Goal: Information Seeking & Learning: Learn about a topic

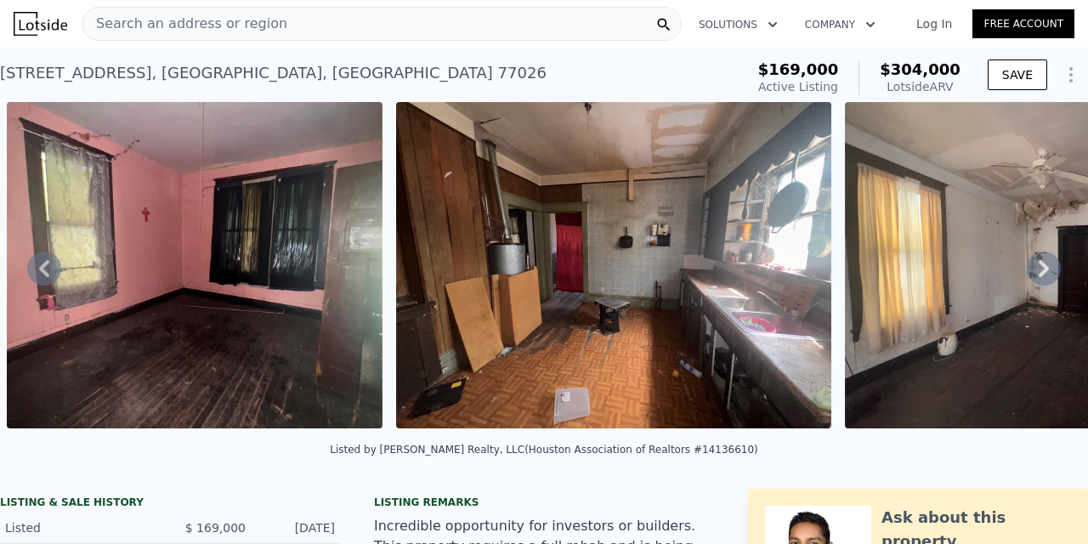
click at [947, 22] on link "Log In" at bounding box center [934, 23] width 76 height 17
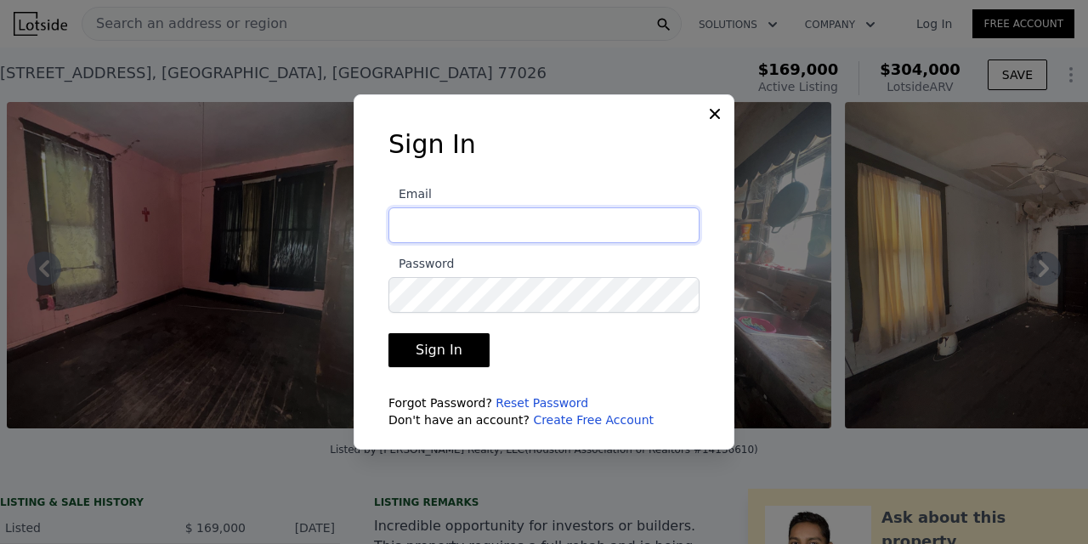
type input "[EMAIL_ADDRESS][DOMAIN_NAME]"
click at [436, 350] on button "Sign In" at bounding box center [438, 350] width 101 height 34
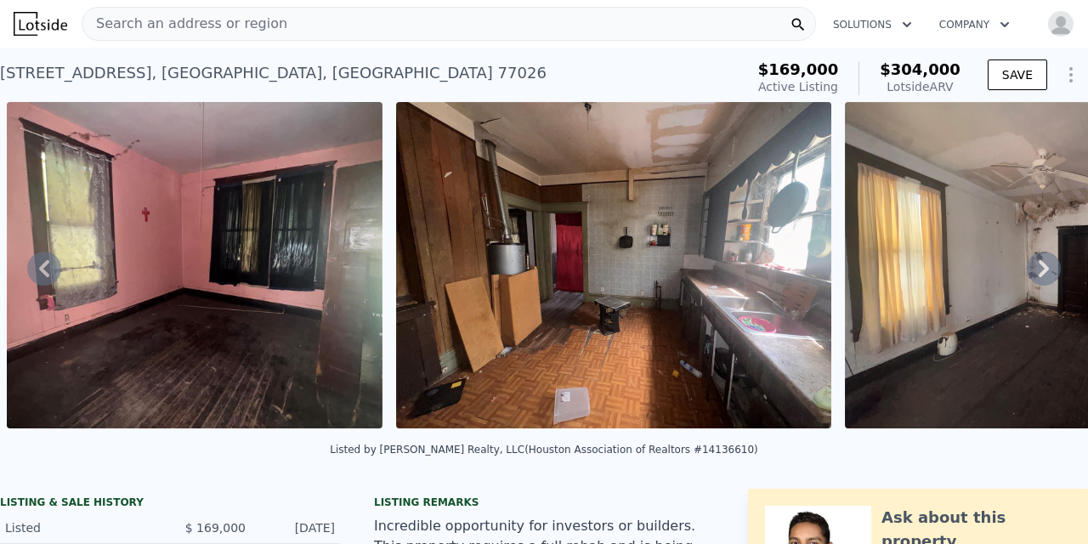
click at [143, 22] on span "Search an address or region" at bounding box center [184, 24] width 205 height 20
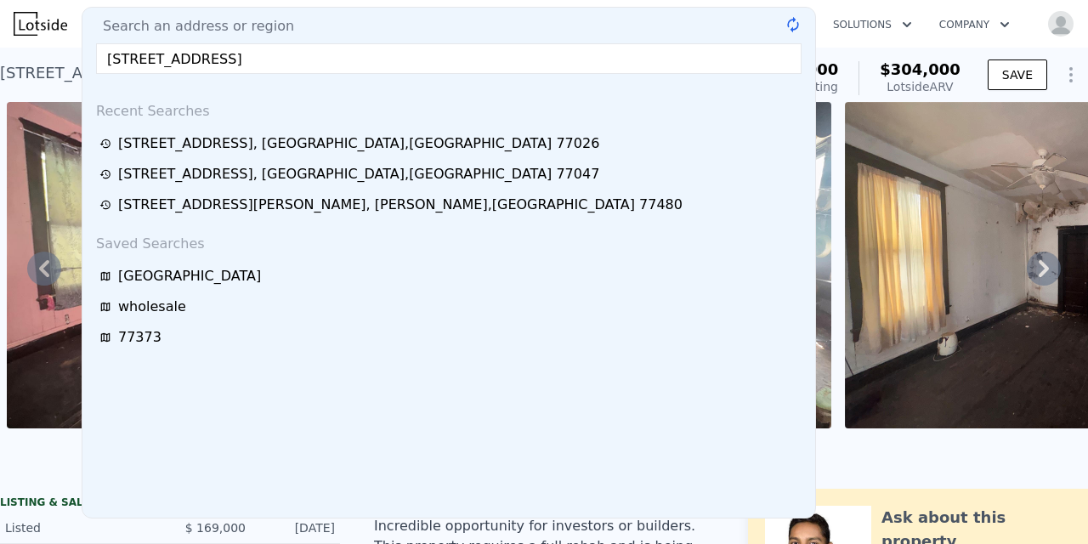
type input "[STREET_ADDRESS]"
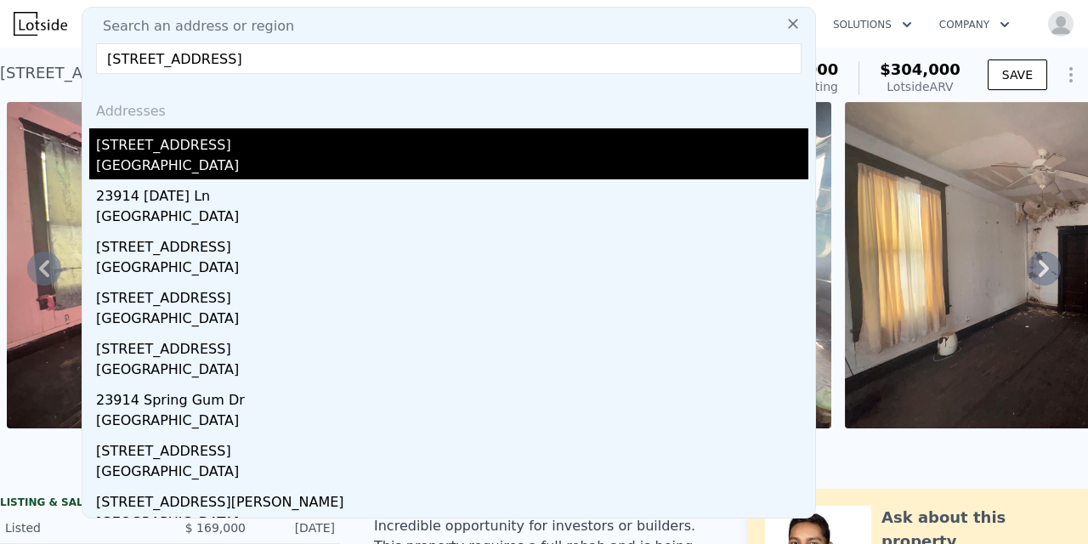
click at [139, 143] on div "[STREET_ADDRESS]" at bounding box center [452, 141] width 712 height 27
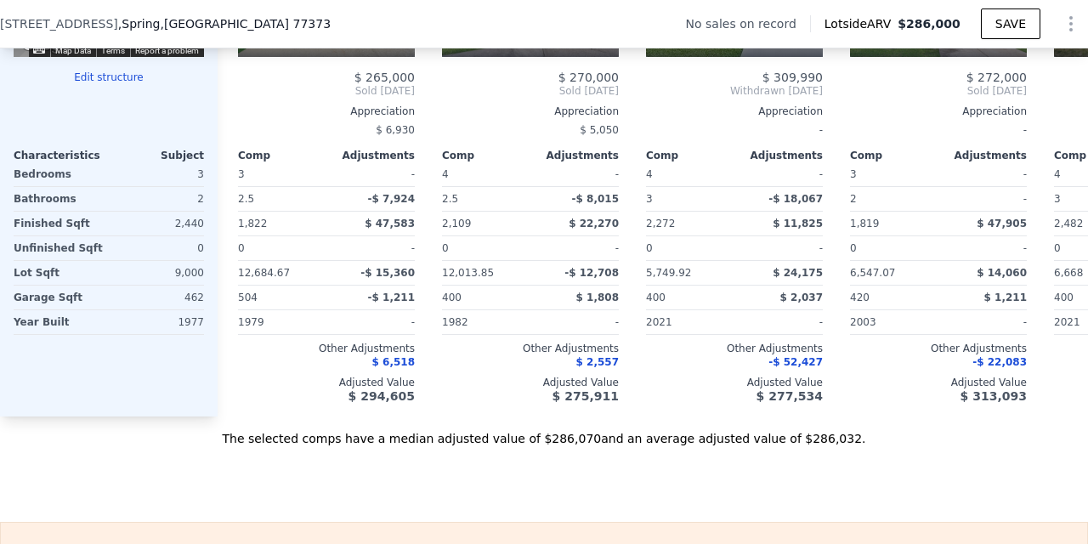
scroll to position [1829, 0]
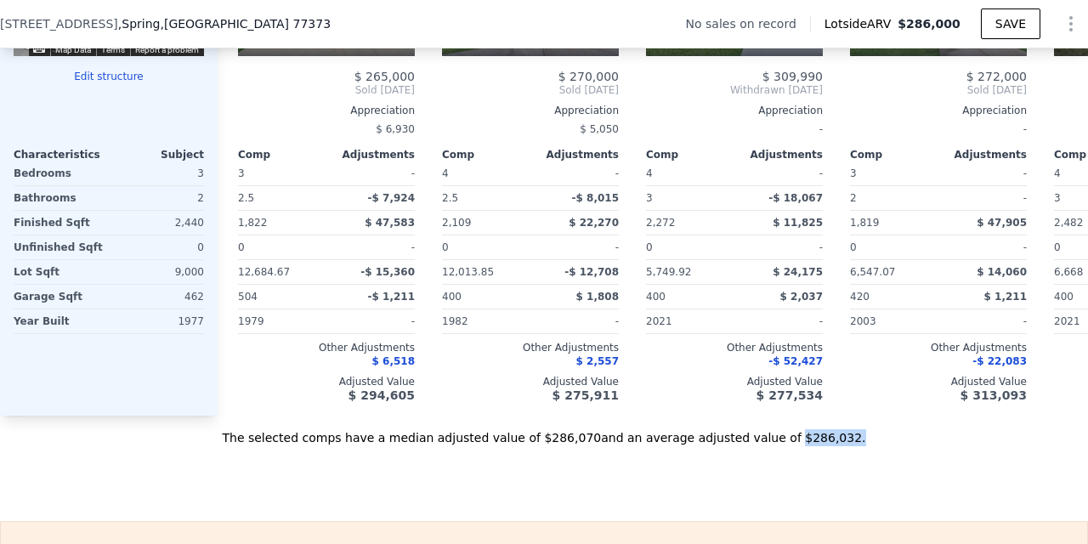
drag, startPoint x: 781, startPoint y: 442, endPoint x: 815, endPoint y: 446, distance: 34.3
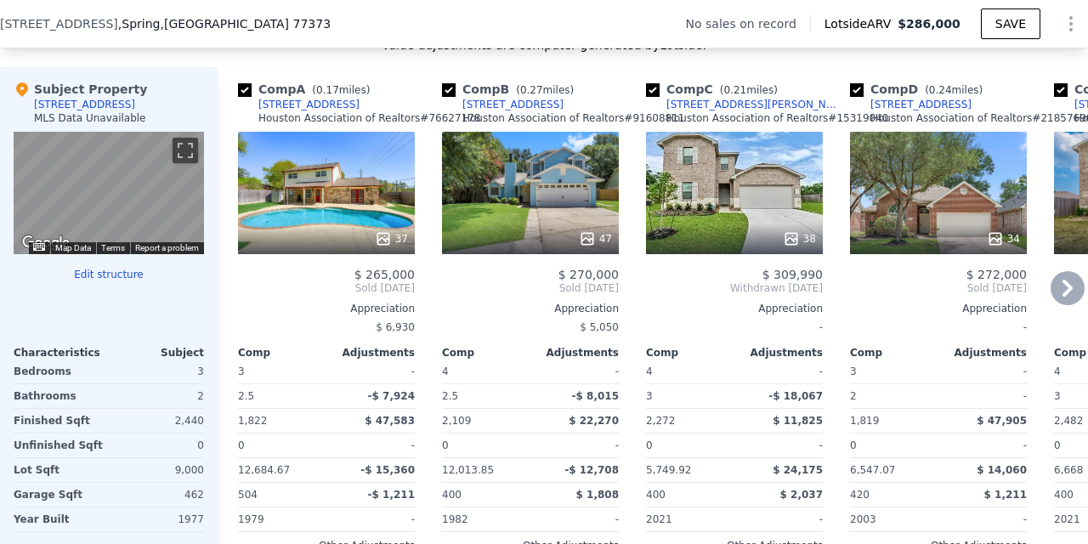
scroll to position [1609, 0]
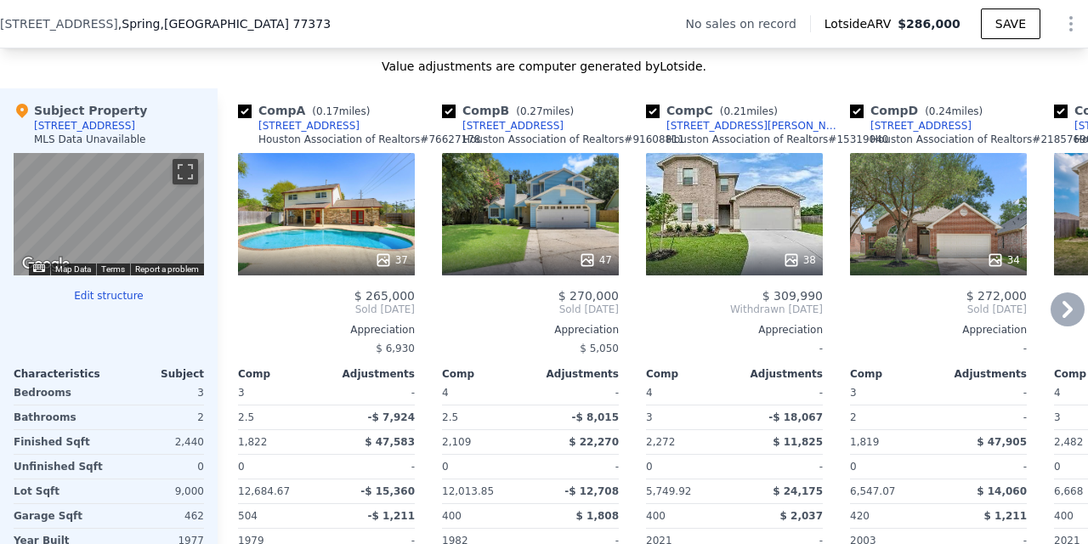
click at [246, 115] on input "checkbox" at bounding box center [245, 112] width 14 height 14
checkbox input "false"
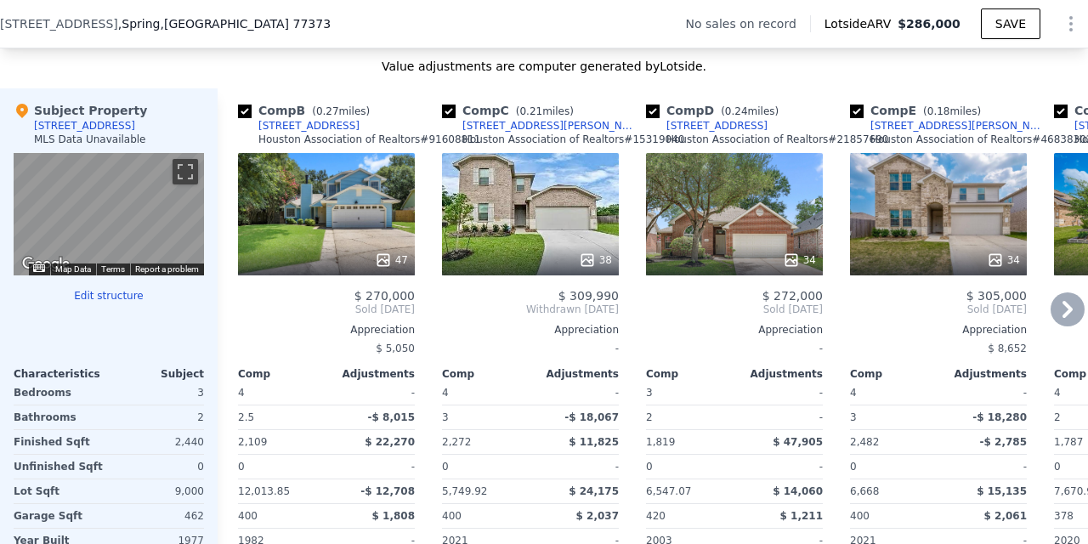
click at [446, 116] on input "checkbox" at bounding box center [449, 112] width 14 height 14
checkbox input "false"
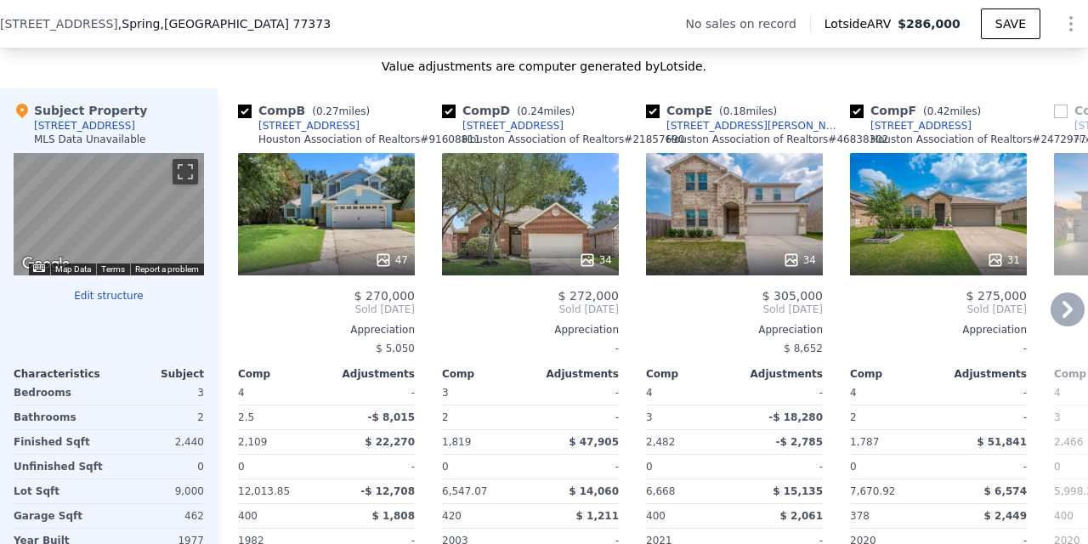
click at [653, 113] on input "checkbox" at bounding box center [653, 112] width 14 height 14
checkbox input "false"
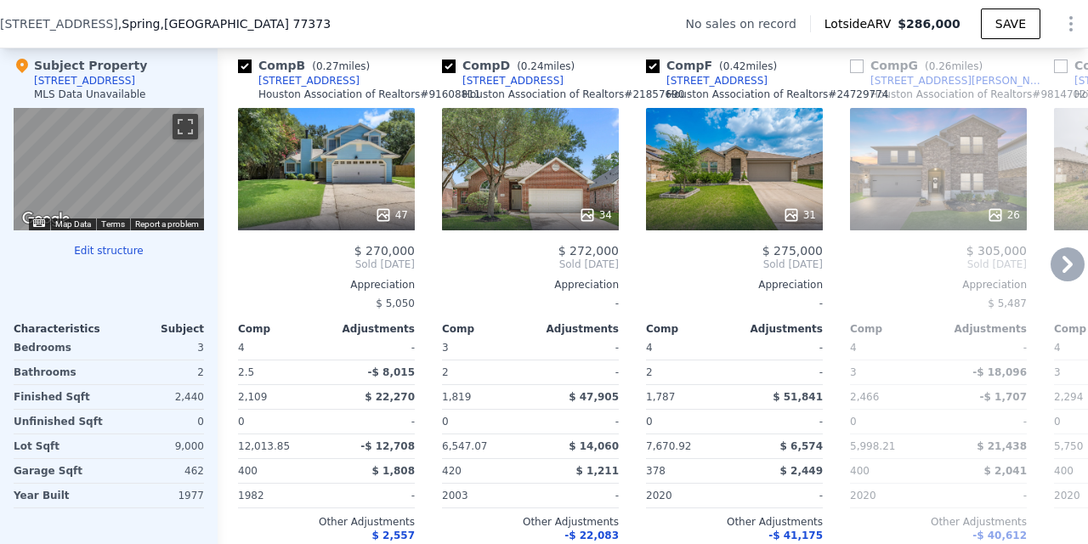
scroll to position [1653, 0]
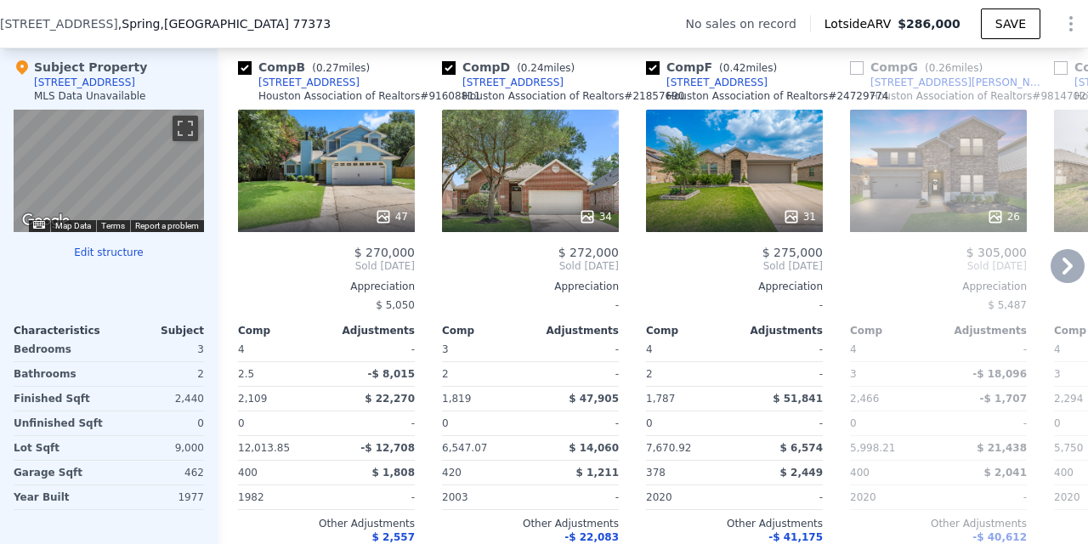
click at [653, 70] on input "checkbox" at bounding box center [653, 68] width 14 height 14
checkbox input "false"
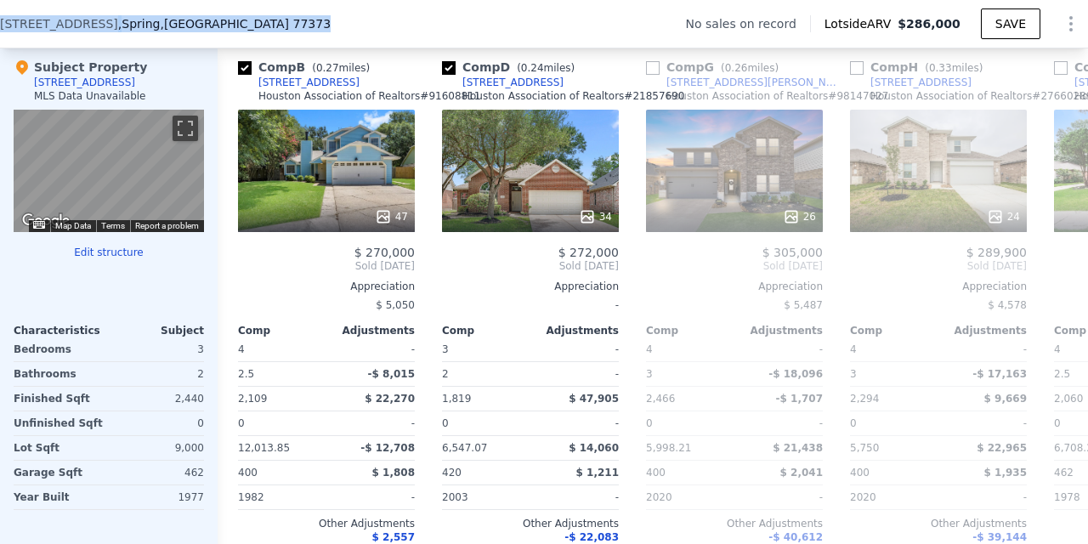
scroll to position [1652, 0]
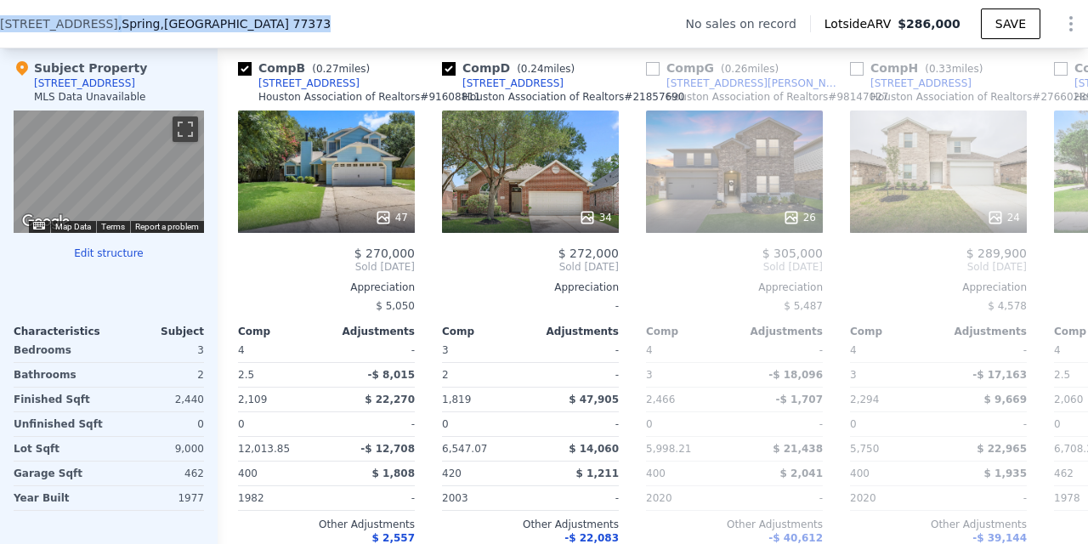
drag, startPoint x: 231, startPoint y: 20, endPoint x: 19, endPoint y: 14, distance: 212.5
click at [20, 14] on div "[STREET_ADDRESS] No sales on record Lotside ARV $286,000 SAVE" at bounding box center [544, 24] width 1088 height 48
copy div "[STREET_ADDRESS]"
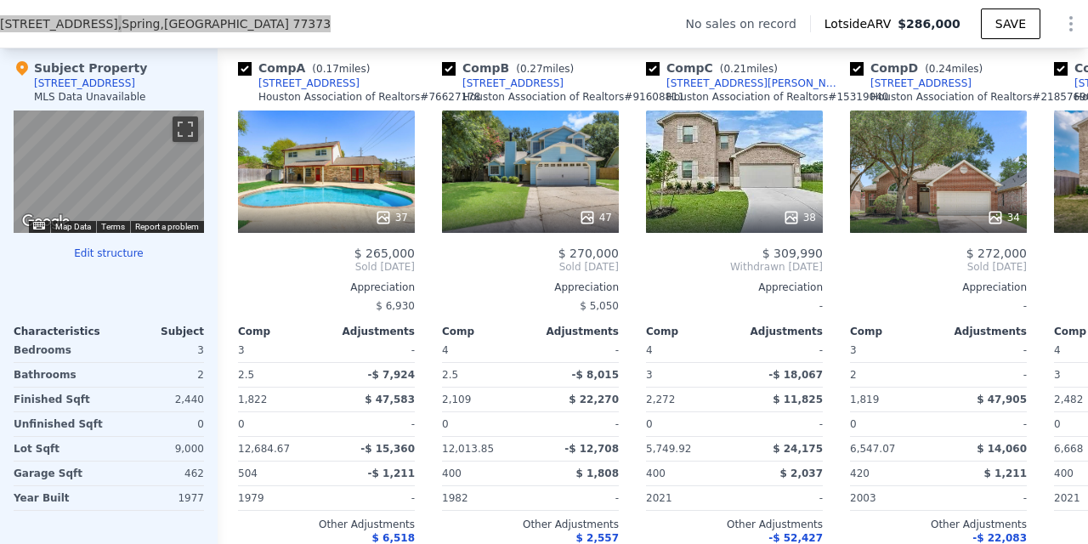
checkbox input "true"
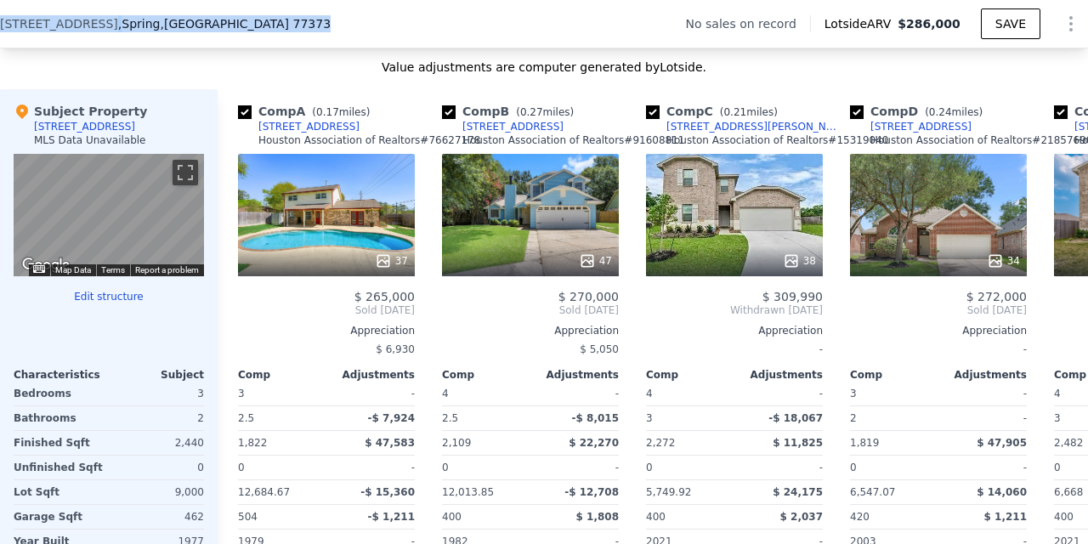
scroll to position [1596, 0]
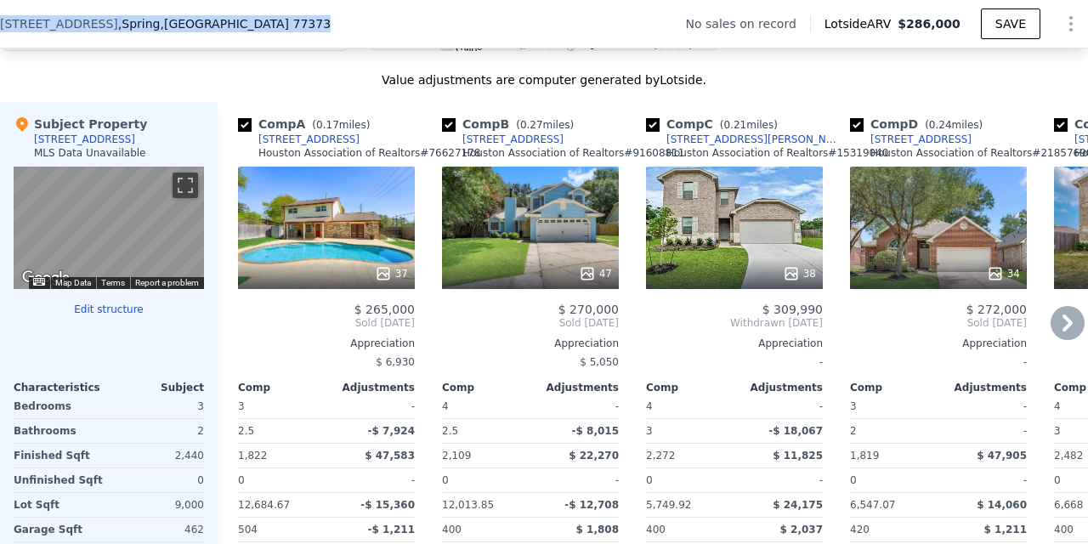
click at [245, 122] on input "checkbox" at bounding box center [245, 125] width 14 height 14
checkbox input "false"
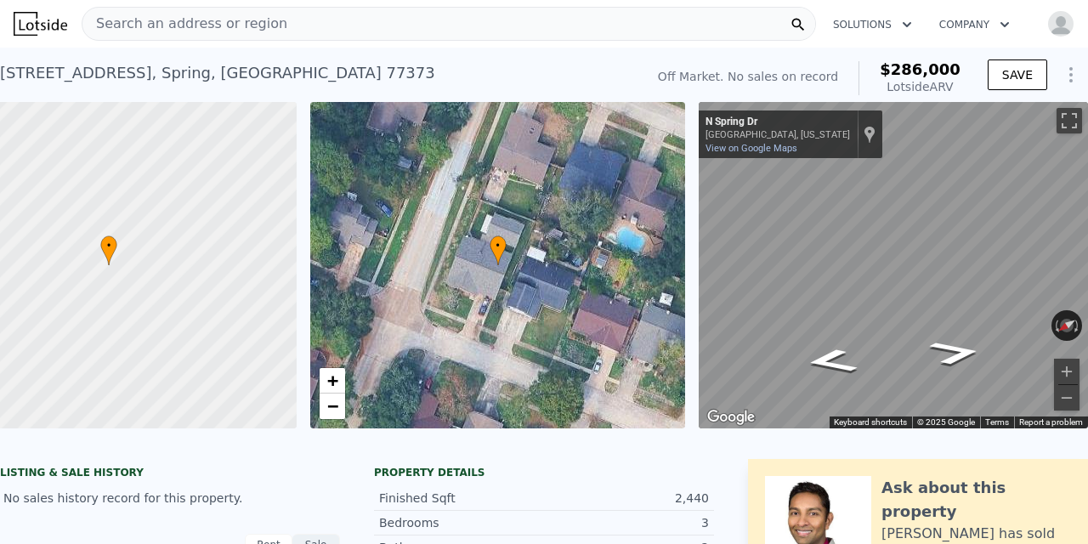
scroll to position [0, 0]
click at [171, 20] on span "Search an address or region" at bounding box center [184, 24] width 205 height 20
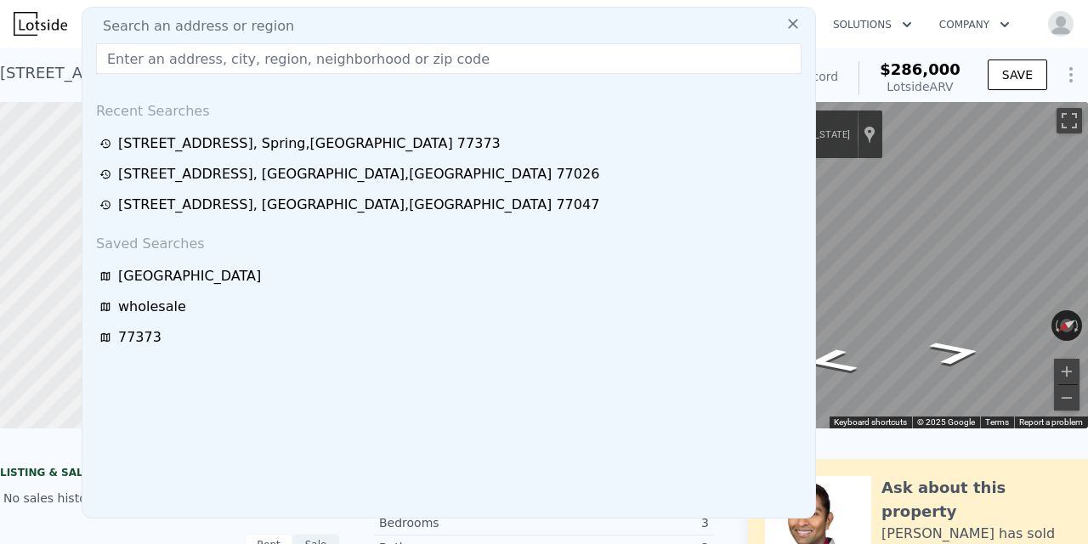
type input "[STREET_ADDRESS]"
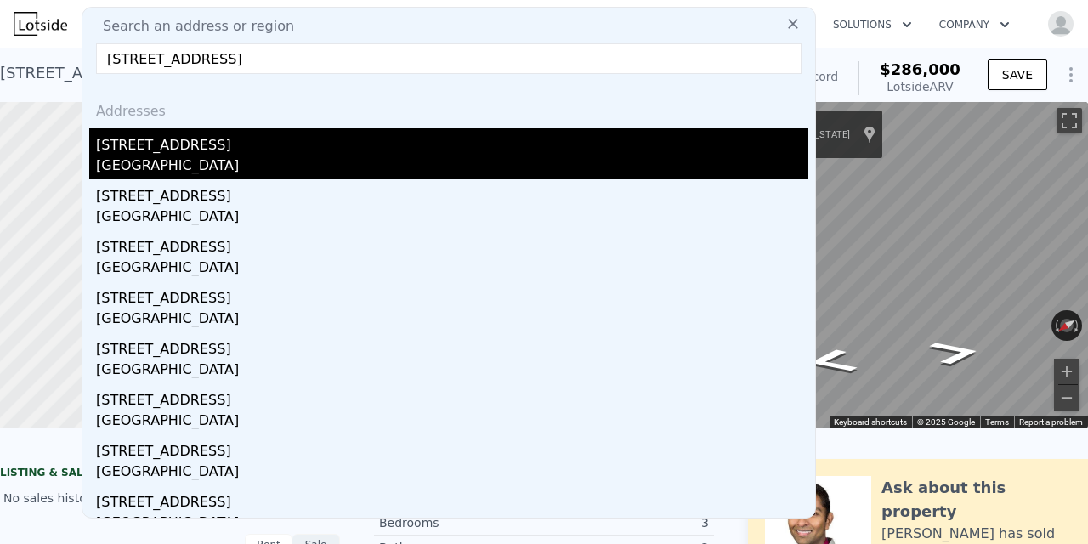
click at [168, 151] on div "[STREET_ADDRESS]" at bounding box center [452, 141] width 712 height 27
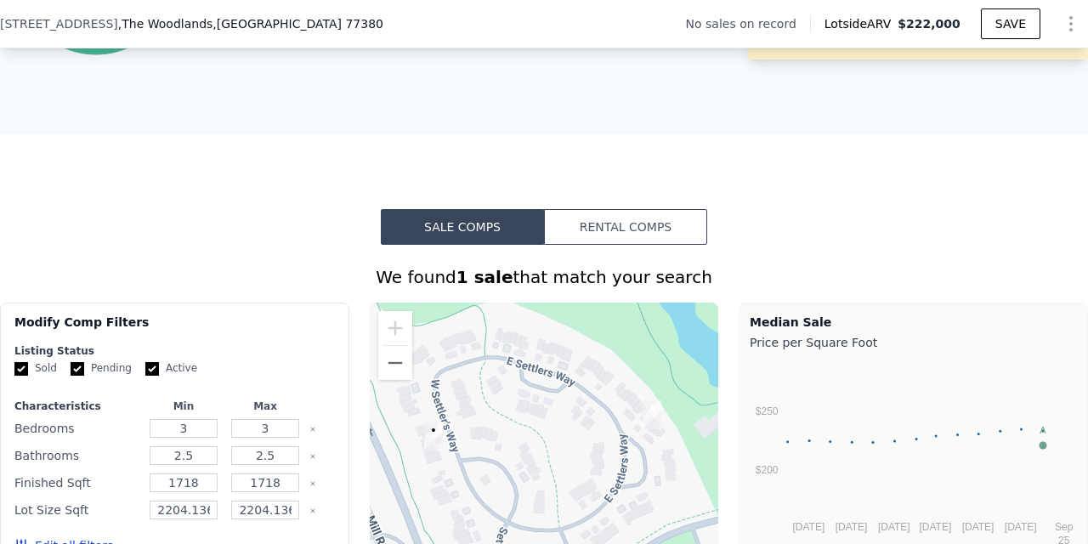
scroll to position [1075, 0]
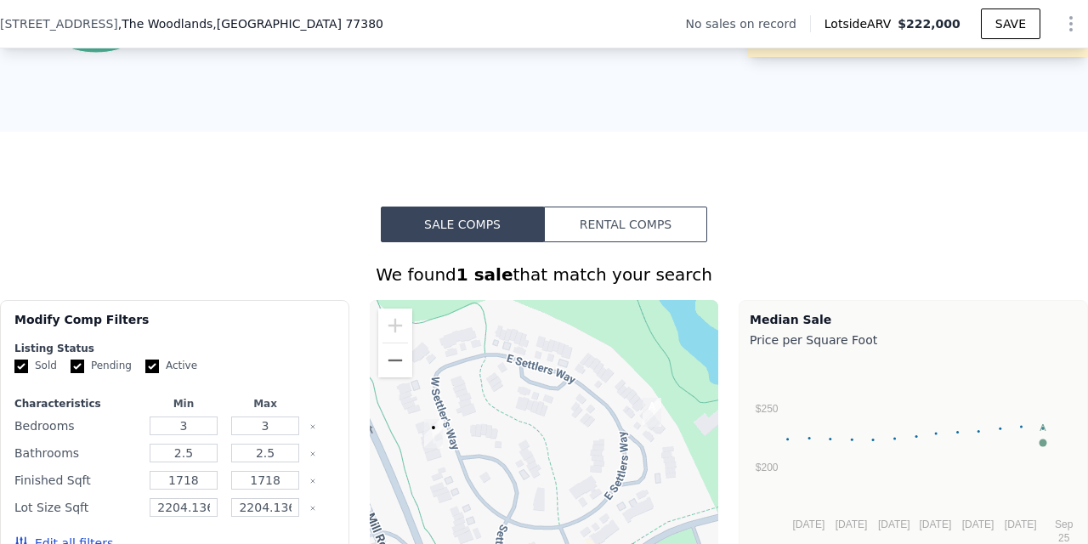
click at [394, 378] on div at bounding box center [544, 436] width 349 height 272
click at [399, 370] on button "Zoom out" at bounding box center [395, 360] width 34 height 34
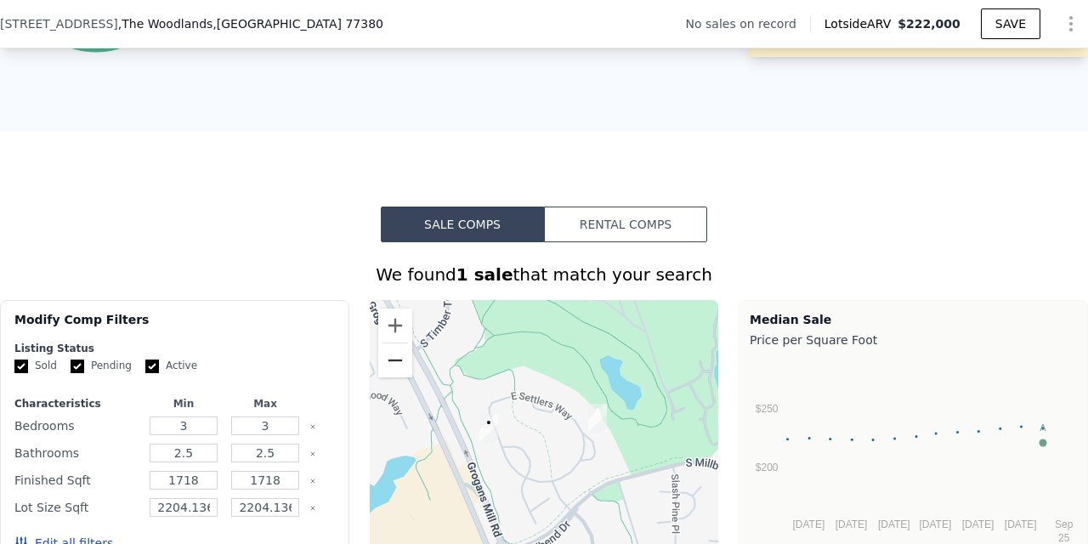
click at [399, 370] on button "Zoom out" at bounding box center [395, 360] width 34 height 34
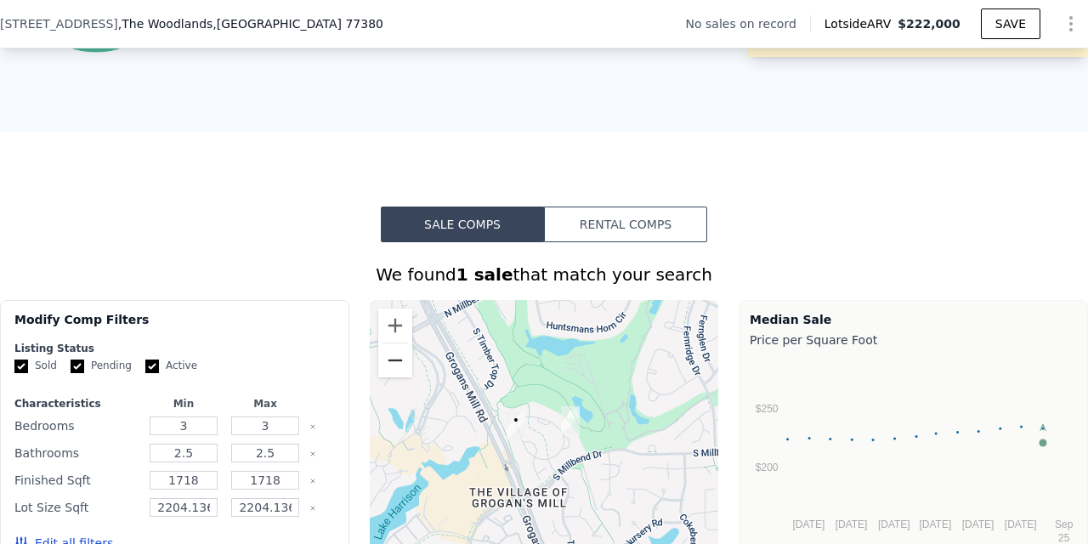
click at [399, 370] on button "Zoom out" at bounding box center [395, 360] width 34 height 34
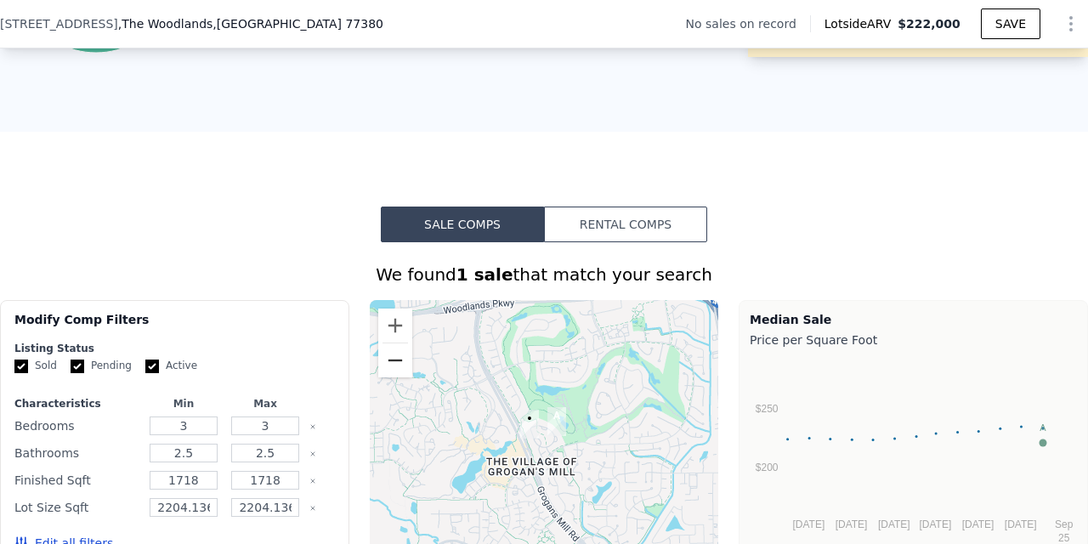
click at [399, 370] on button "Zoom out" at bounding box center [395, 360] width 34 height 34
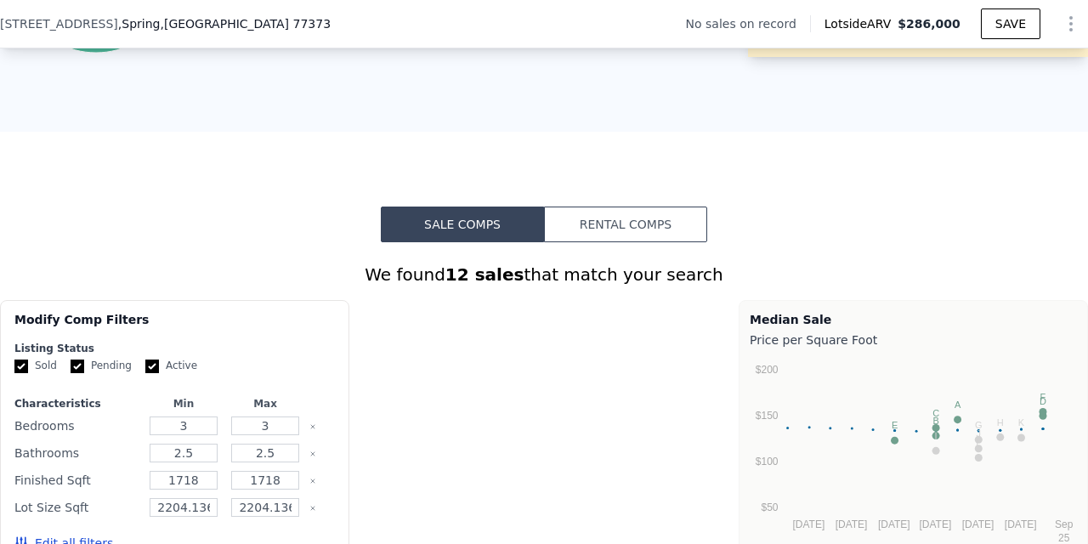
type input "$ 286,000"
type input "4"
type input "2"
type input "3"
type input "1748"
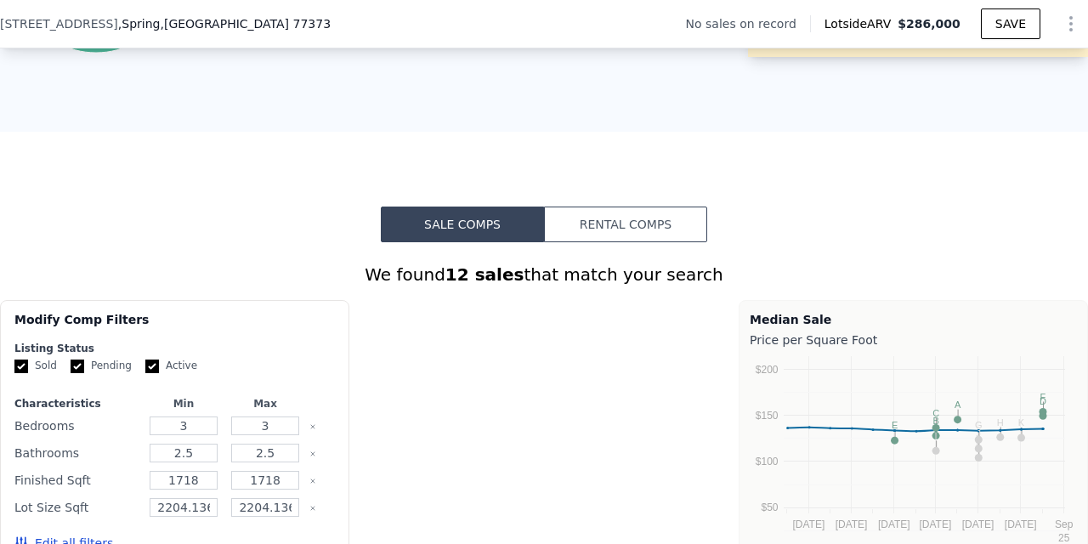
type input "2632"
type input "5749.92"
type input "12684.672"
type input "$ 30,002"
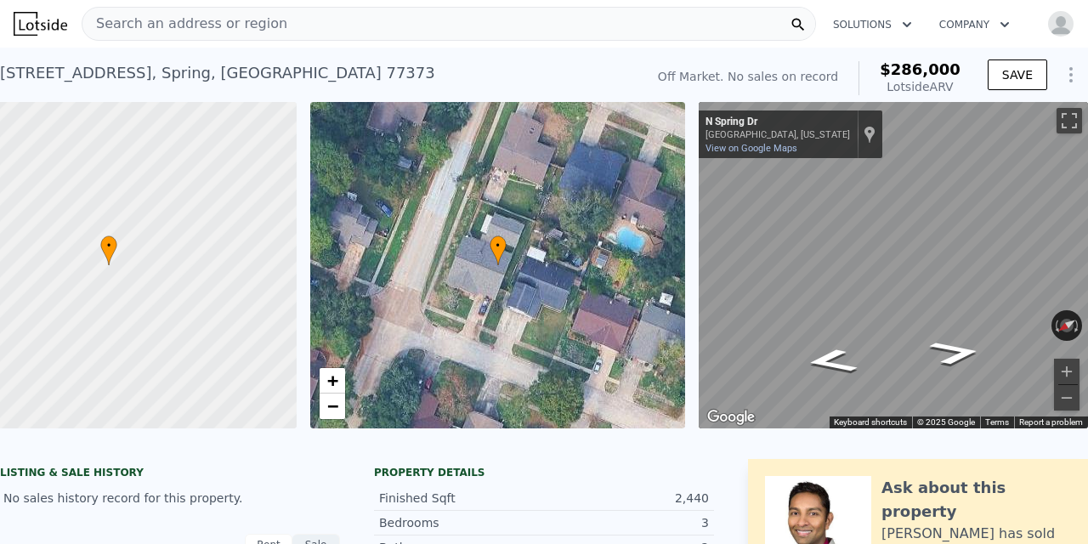
click at [241, 20] on span "Search an address or region" at bounding box center [184, 24] width 205 height 20
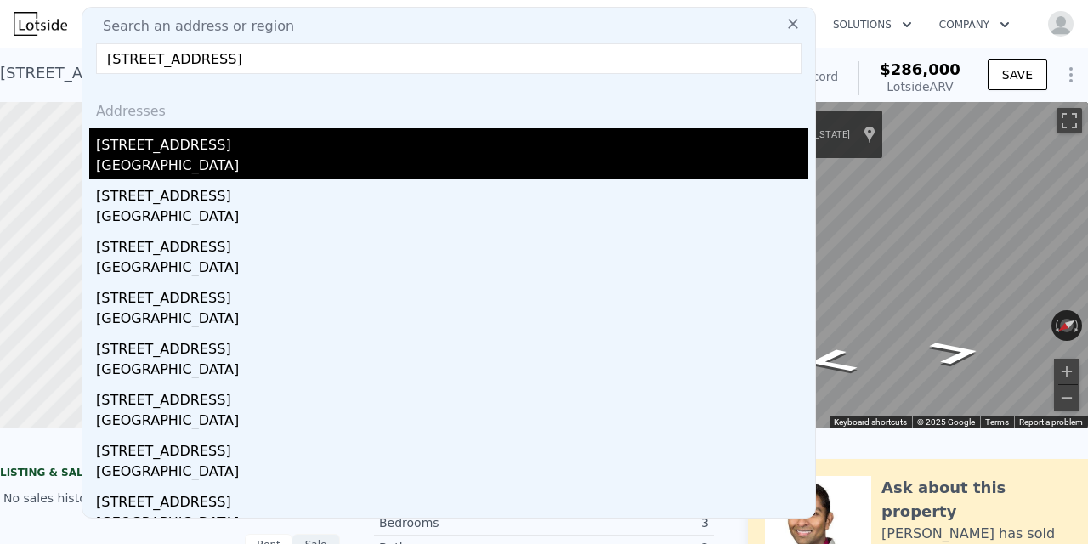
type input "[STREET_ADDRESS]"
click at [173, 146] on div "[STREET_ADDRESS]" at bounding box center [452, 141] width 712 height 27
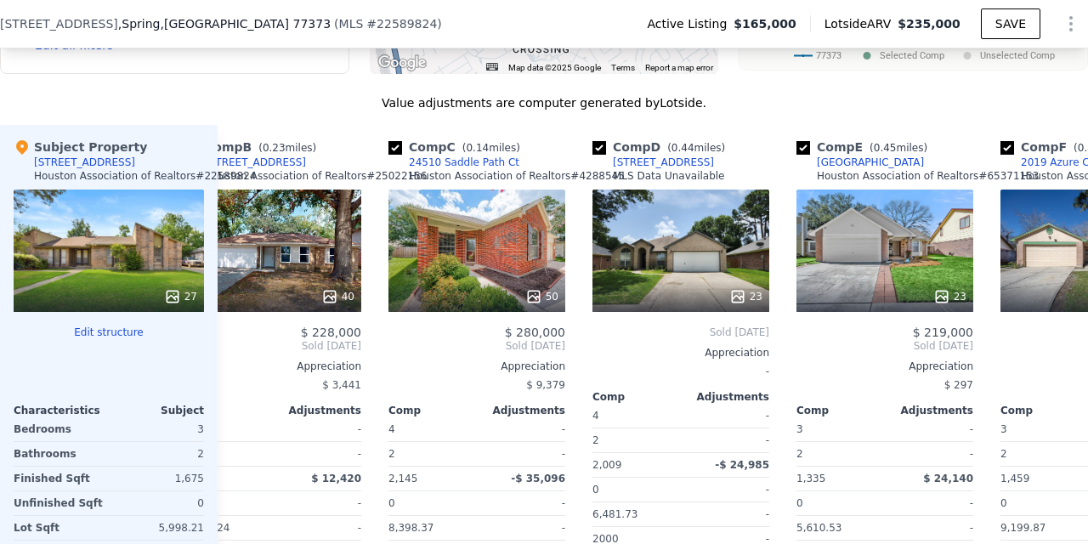
scroll to position [0, 234]
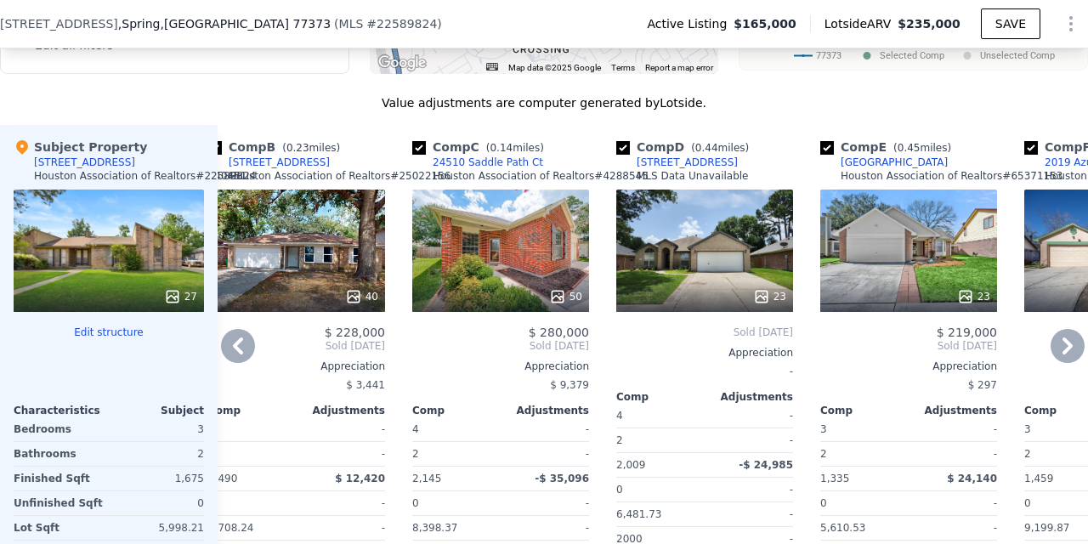
click at [623, 145] on input "checkbox" at bounding box center [623, 148] width 14 height 14
checkbox input "false"
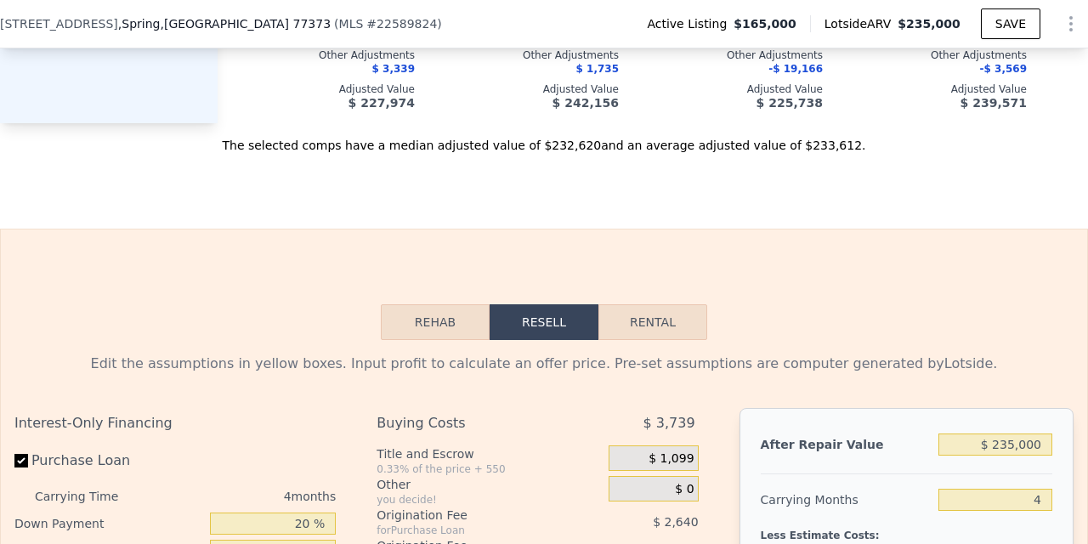
scroll to position [2263, 0]
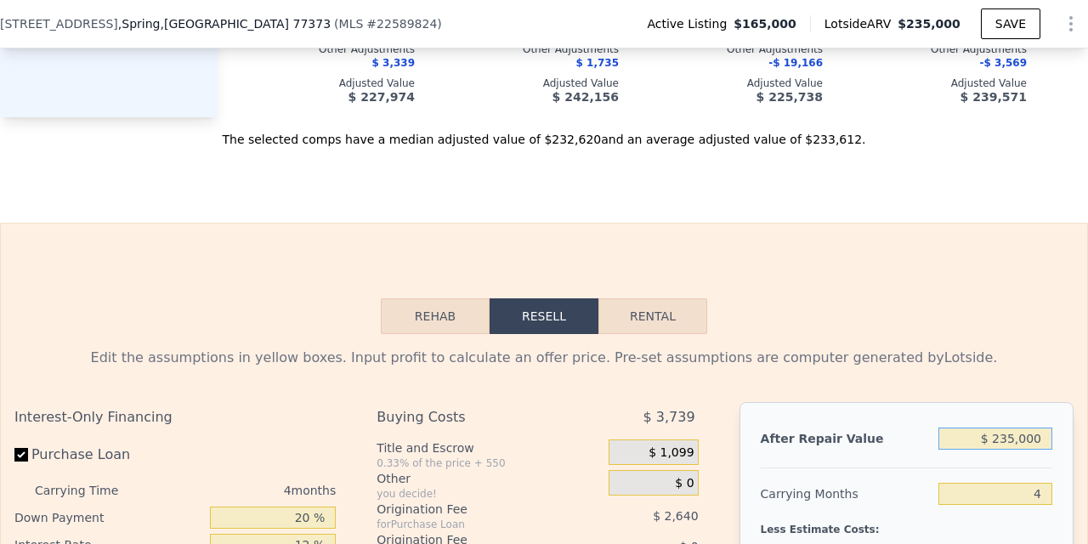
click at [1009, 438] on input "$ 235,000" at bounding box center [995, 438] width 114 height 22
click at [1015, 440] on input "$ 235,000" at bounding box center [995, 438] width 114 height 22
type input "$ 23,000"
type input "-$ 155,564"
type input "$ 2,000"
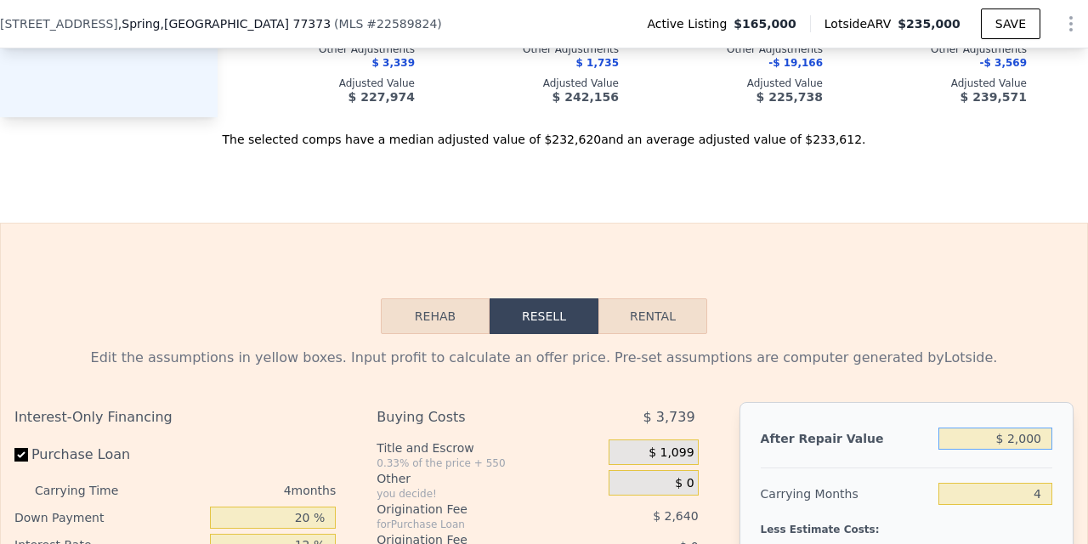
type input "-$ 175,416"
type input "$ 22,000"
type input "-$ 156,508"
type input "$ 227,000"
type input "$ 37,285"
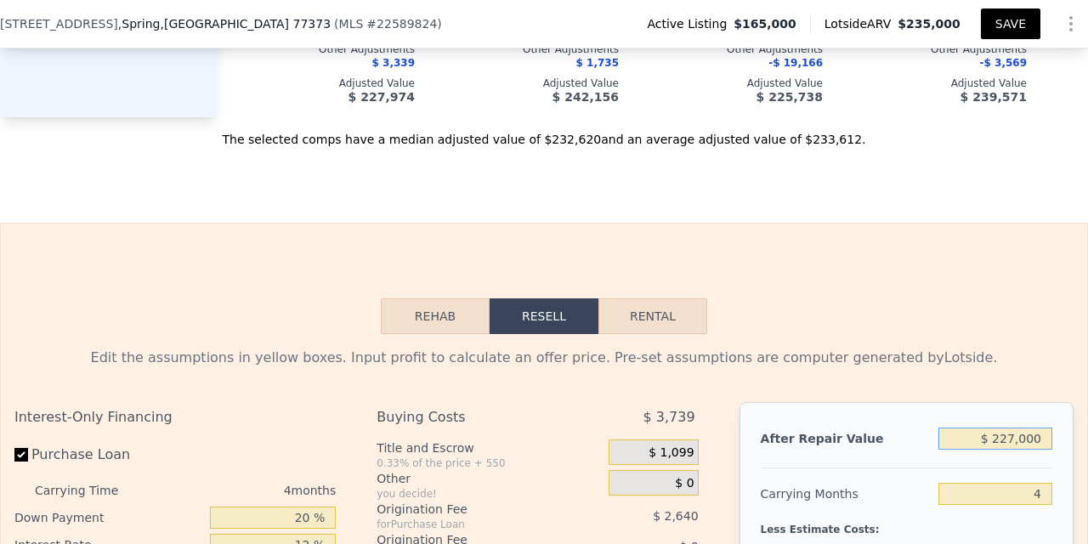
type input "$ 227,000"
click at [995, 25] on button "SAVE" at bounding box center [1010, 23] width 59 height 31
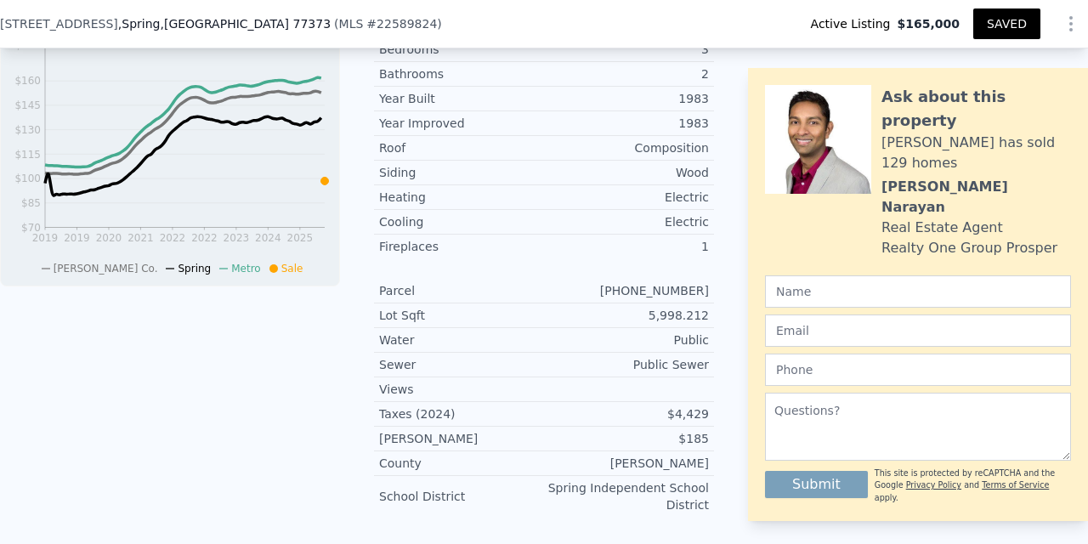
scroll to position [669, 0]
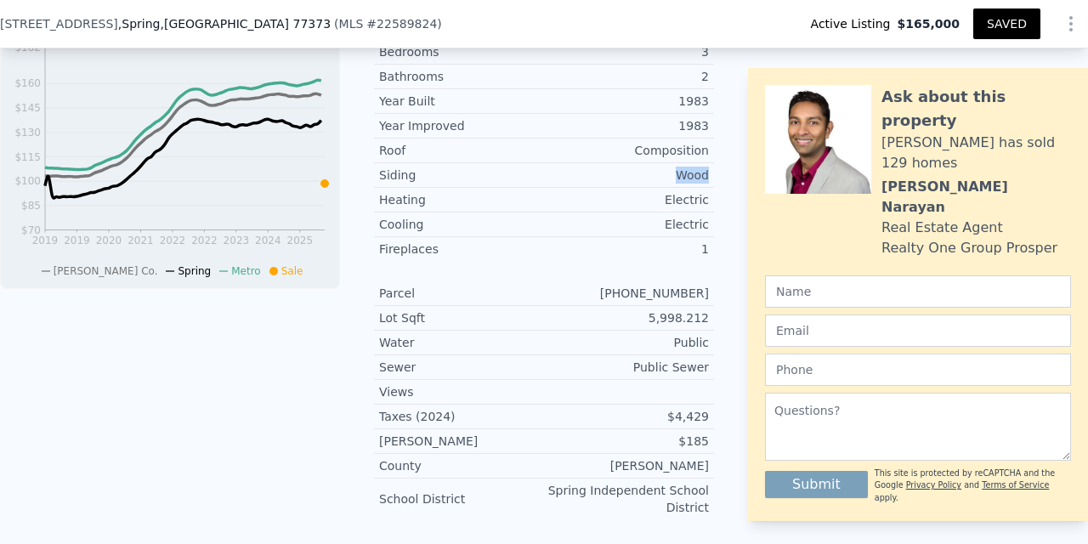
drag, startPoint x: 675, startPoint y: 173, endPoint x: 713, endPoint y: 171, distance: 38.3
click at [713, 171] on div "Siding Wood" at bounding box center [544, 175] width 340 height 25
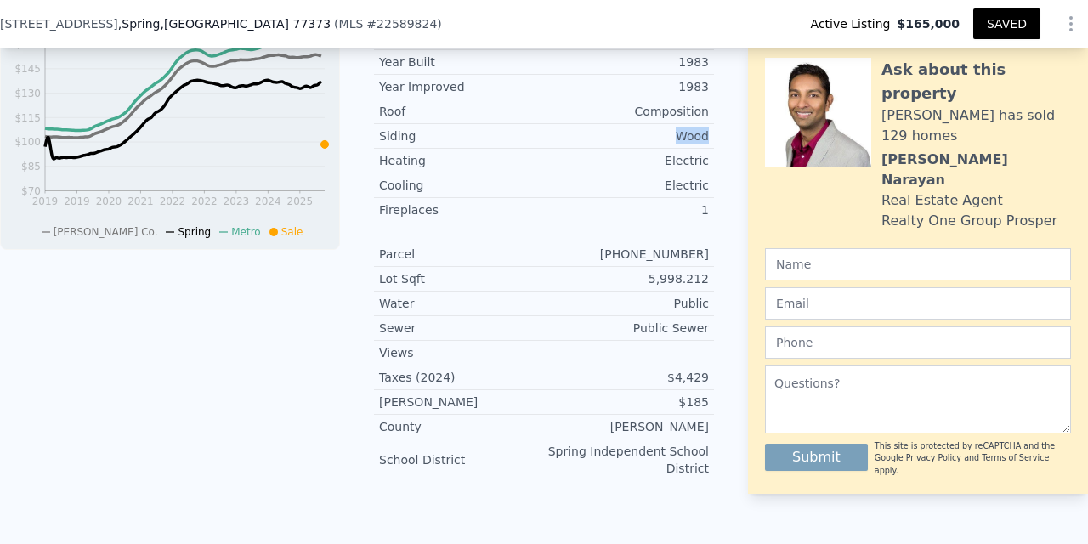
scroll to position [719, 0]
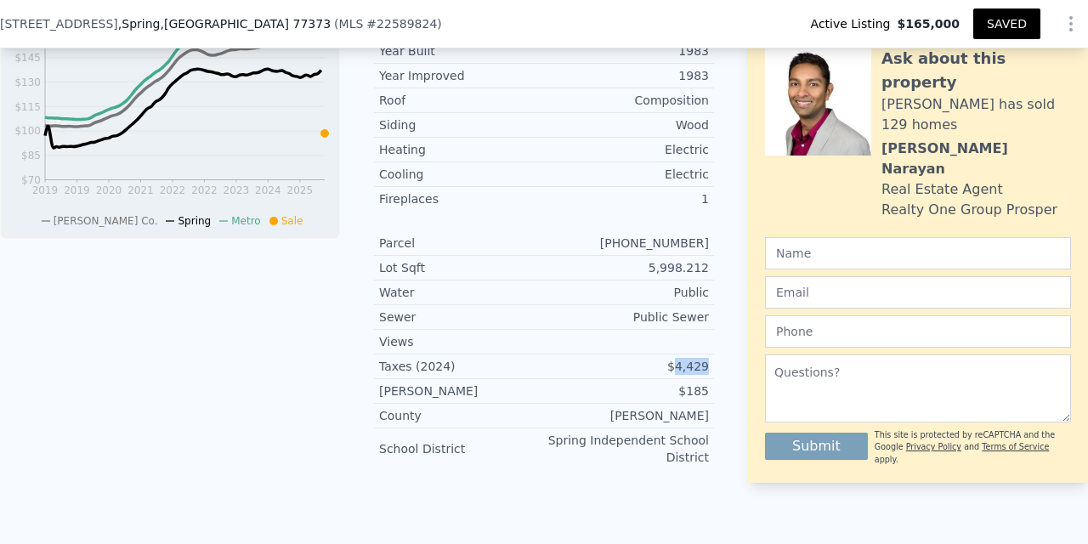
drag, startPoint x: 676, startPoint y: 365, endPoint x: 704, endPoint y: 365, distance: 28.9
click at [705, 365] on div "$4,429" at bounding box center [626, 366] width 165 height 17
drag, startPoint x: 687, startPoint y: 388, endPoint x: 710, endPoint y: 387, distance: 22.1
click at [710, 387] on div "[PERSON_NAME] $185" at bounding box center [544, 391] width 340 height 25
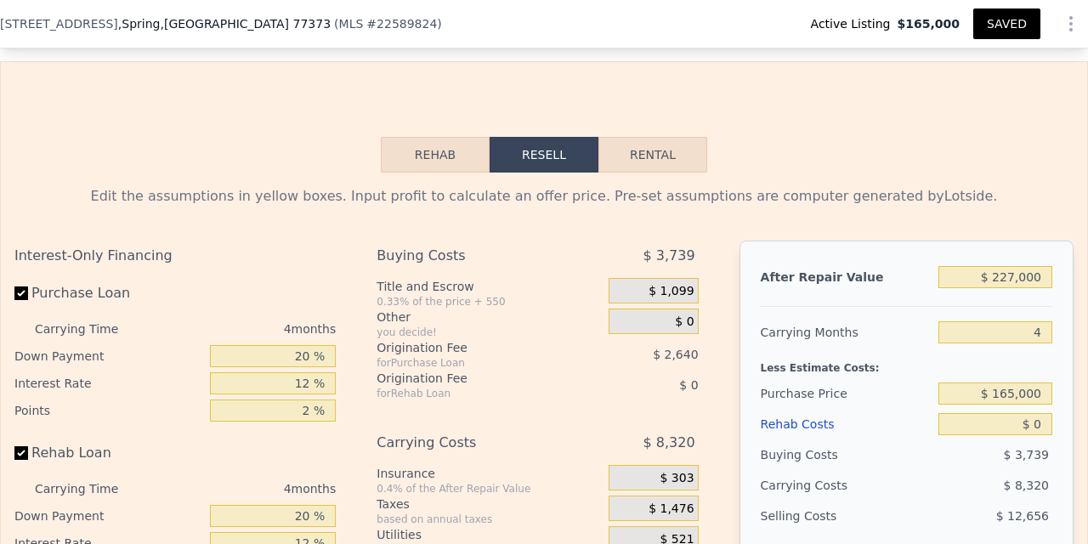
scroll to position [2430, 0]
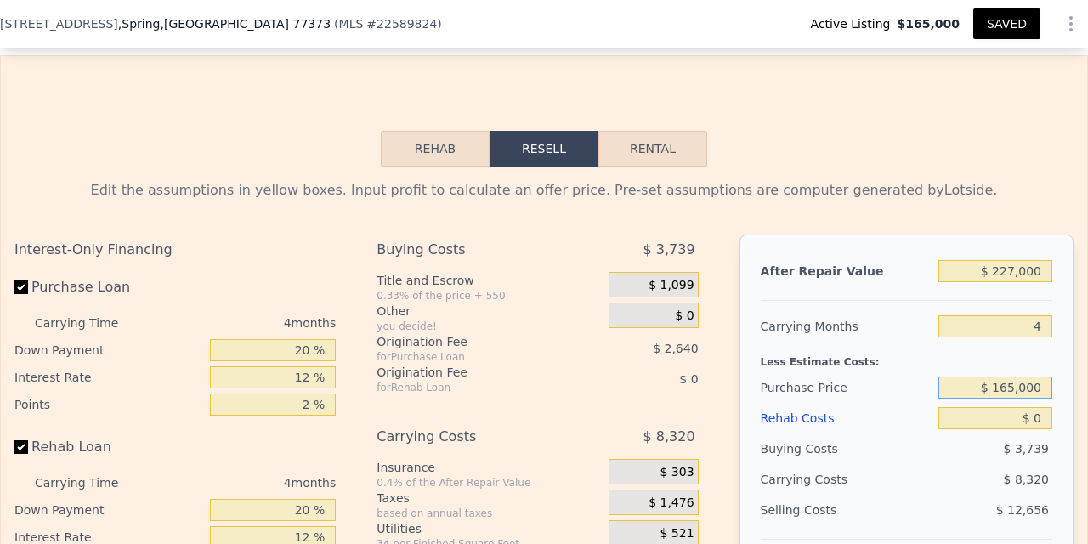
click at [1010, 390] on input "$ 165,000" at bounding box center [995, 387] width 114 height 22
click at [1042, 422] on input "$ 0" at bounding box center [995, 418] width 114 height 22
type input "$ 2"
type input "$ 37,283"
type input "$ 20"
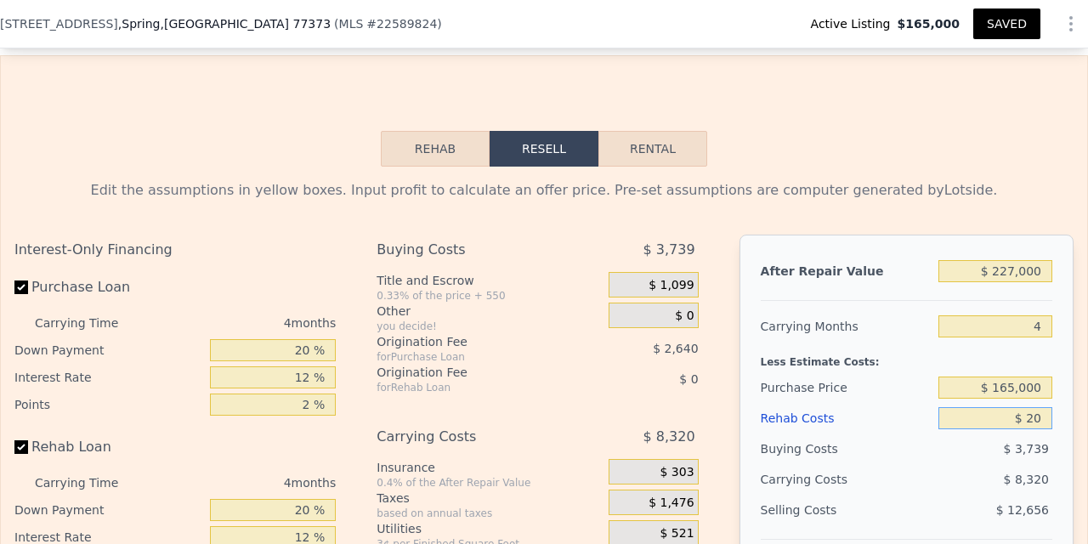
type input "$ 37,265"
type input "$ 200"
type input "$ 37,074"
type input "$ 2,000"
type input "$ 35,189"
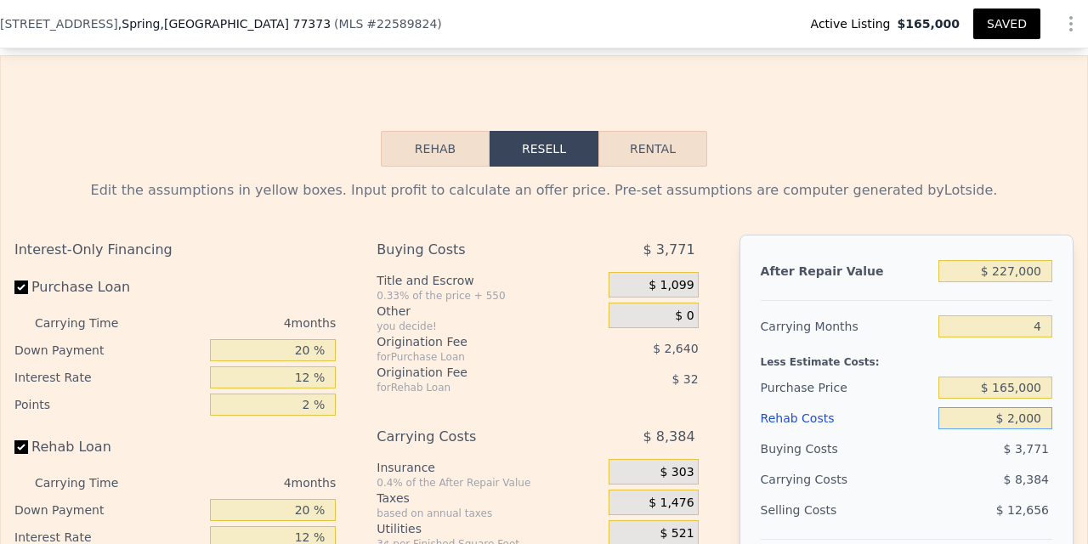
type input "$ 20,000"
type input "$ 16,325"
click at [962, 383] on input "$ 165,000" at bounding box center [995, 387] width 114 height 22
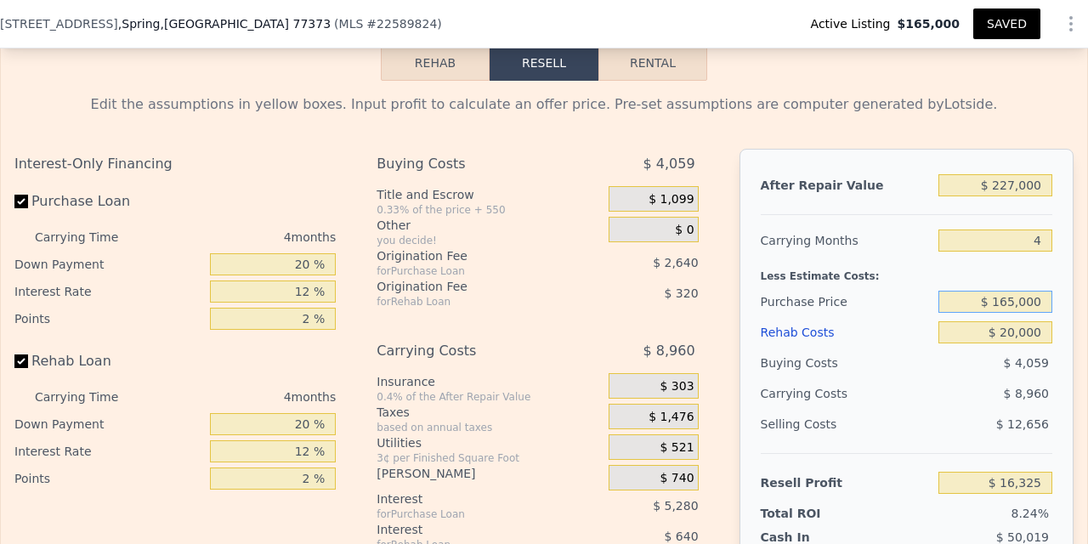
scroll to position [2523, 0]
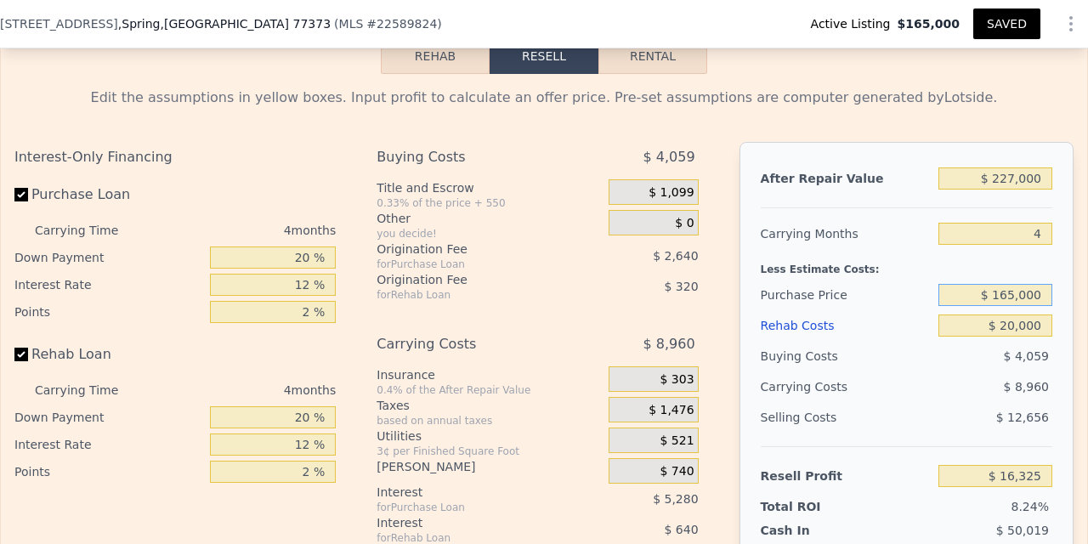
click at [1007, 294] on input "$ 165,000" at bounding box center [995, 295] width 114 height 22
type input "$ 155,000"
type input "$ 26,838"
click at [983, 324] on input "$ 20,000" at bounding box center [995, 325] width 114 height 22
click at [973, 327] on input "$ 20,000" at bounding box center [995, 325] width 114 height 22
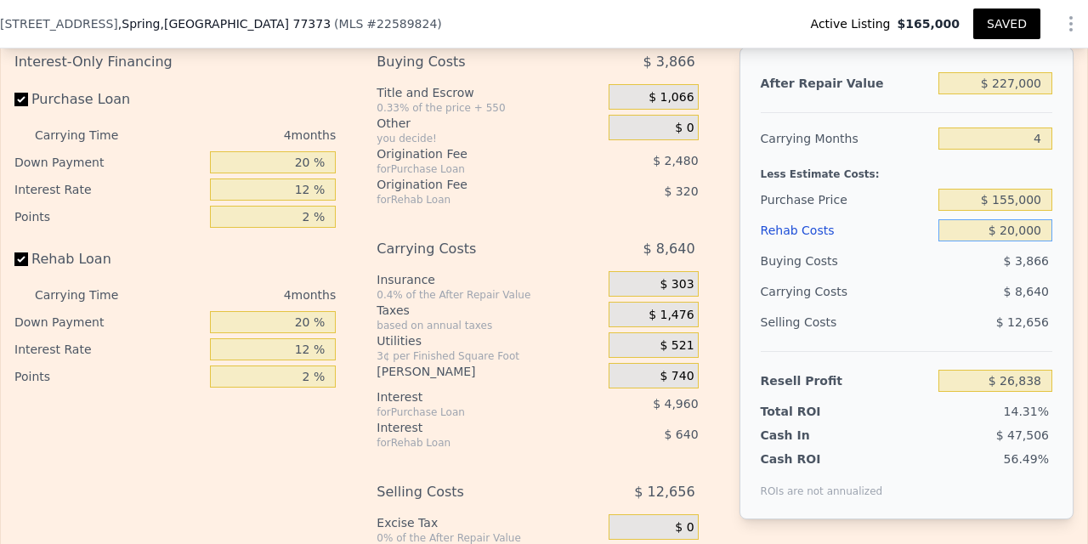
scroll to position [2634, 0]
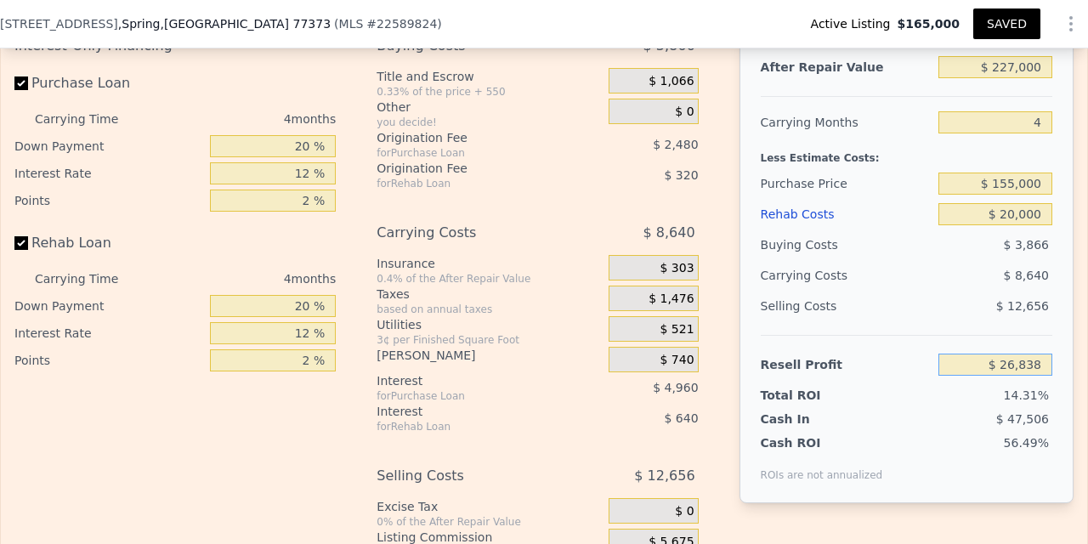
drag, startPoint x: 1001, startPoint y: 365, endPoint x: 1065, endPoint y: 374, distance: 64.4
click at [1065, 374] on div "After Repair Value $ 227,000 Carrying Months 4 Less Estimate Costs: Purchase Pr…" at bounding box center [906, 267] width 334 height 472
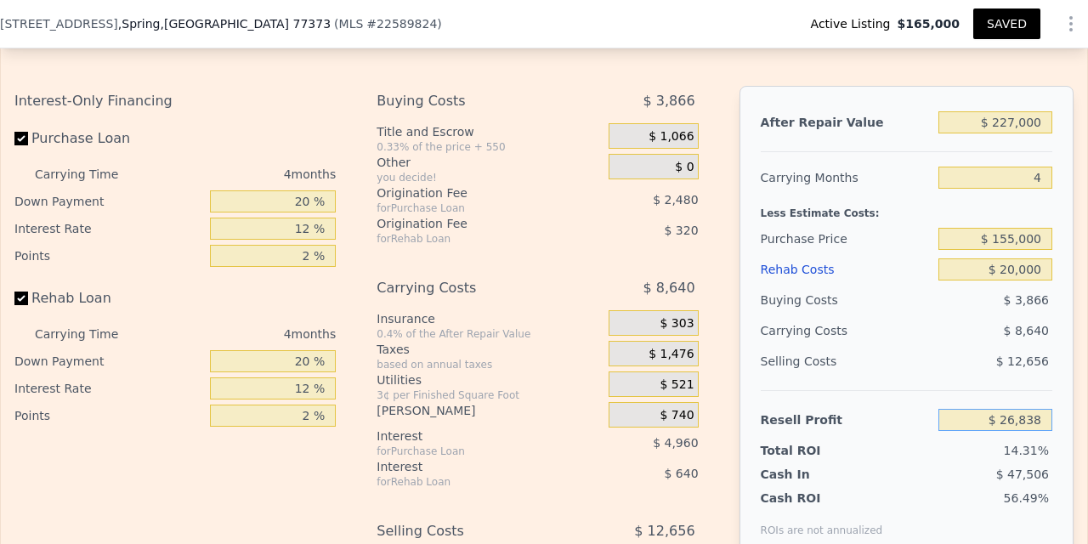
scroll to position [2576, 0]
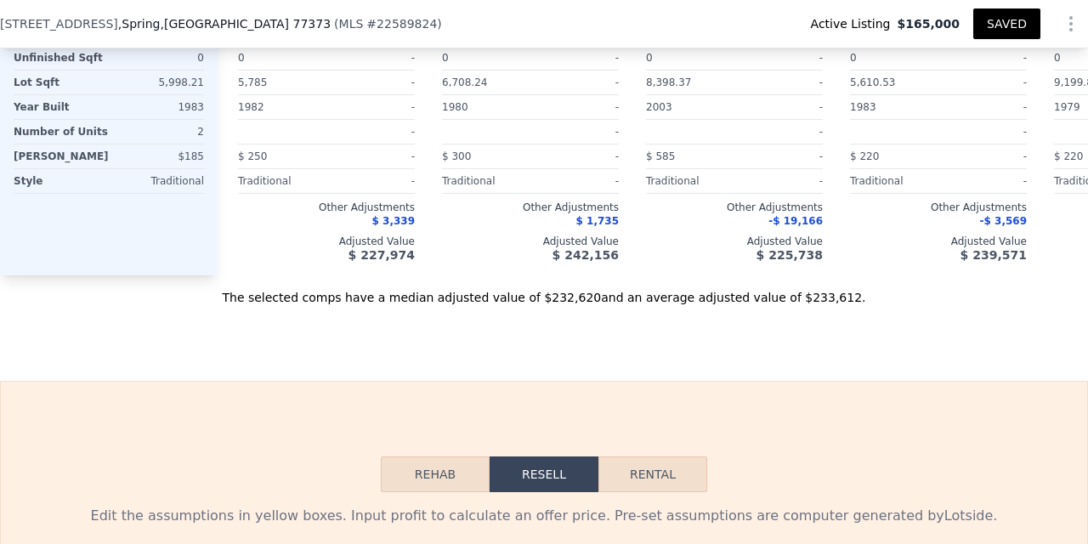
type input "$ 0"
type input "$ 37,285"
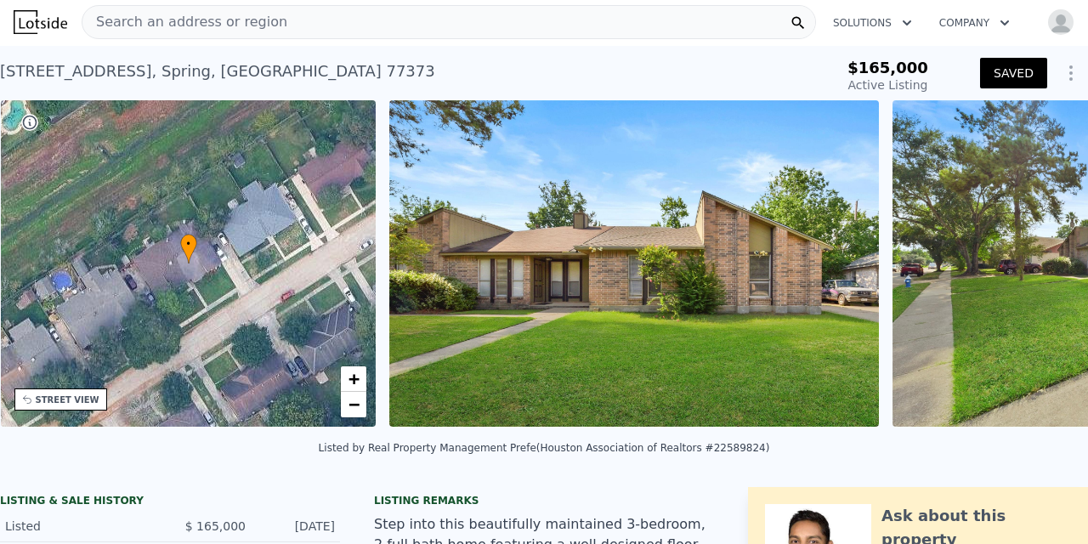
scroll to position [0, 396]
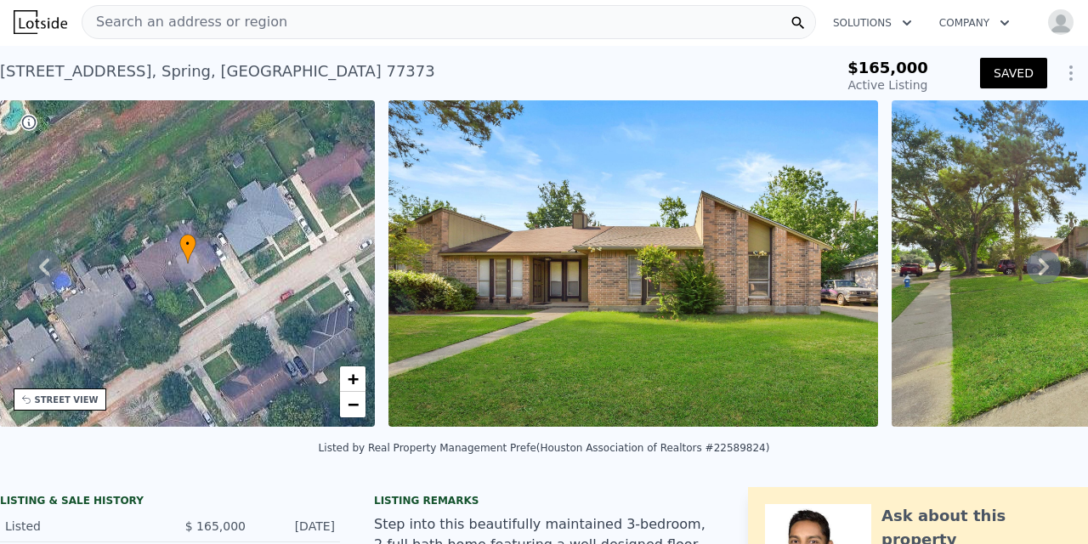
type input "$ 165,000"
click at [87, 396] on div "STREET VIEW" at bounding box center [67, 399] width 64 height 13
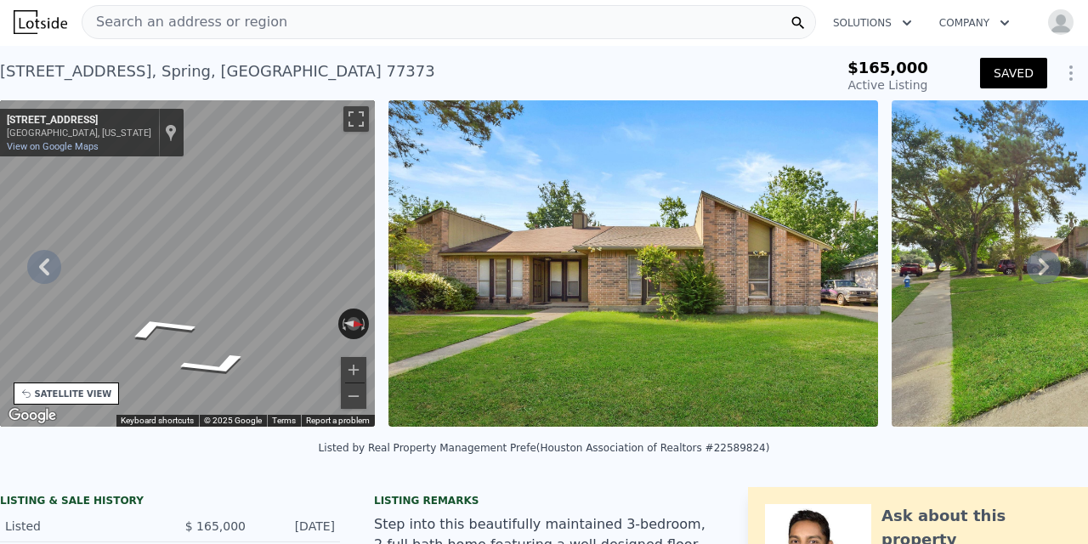
click at [386, 285] on div "• + − • + − STREET VIEW ← Move left → Move right ↑ Move up ↓ Move down + Zoom i…" at bounding box center [544, 266] width 1088 height 332
click at [455, 201] on div "• + − • + − STREET VIEW ← Move left → Move right ↑ Move up ↓ Move down + Zoom i…" at bounding box center [544, 266] width 1088 height 332
click at [354, 322] on button "Reset the view" at bounding box center [353, 324] width 33 height 26
click at [354, 322] on button "Reset the view" at bounding box center [354, 323] width 13 height 31
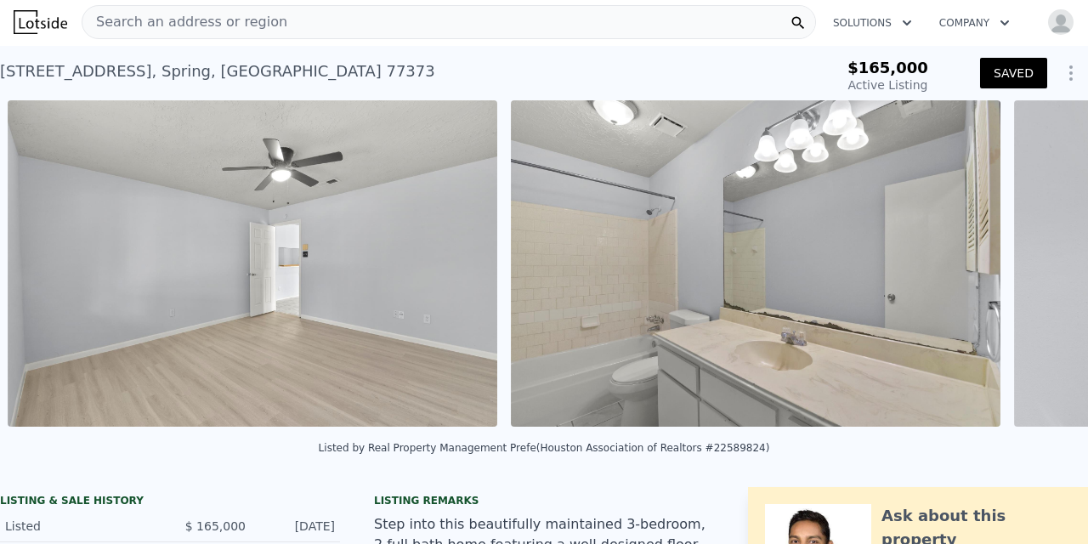
scroll to position [0, 11344]
click at [1042, 269] on icon at bounding box center [1043, 266] width 10 height 17
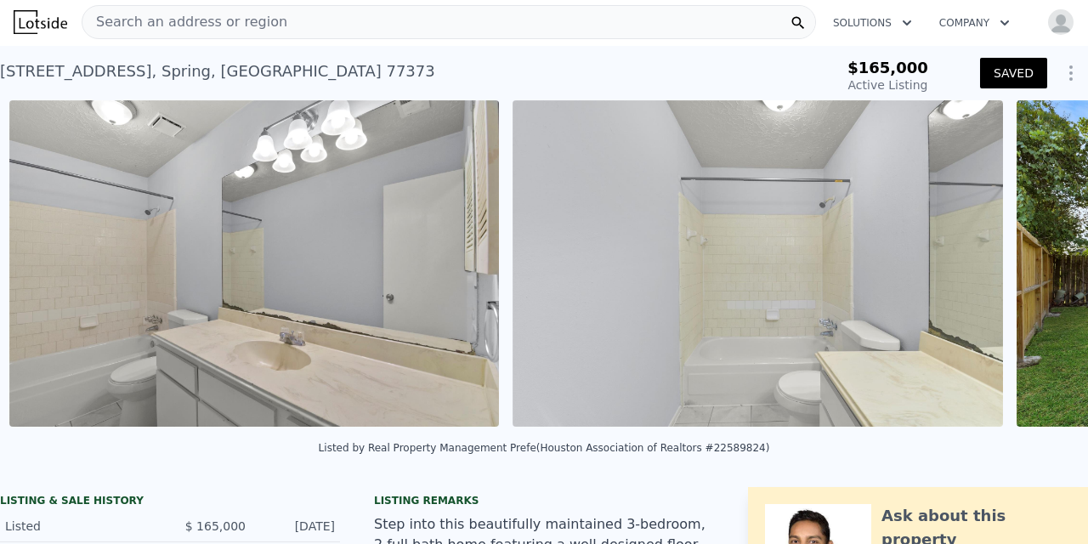
scroll to position [0, 11847]
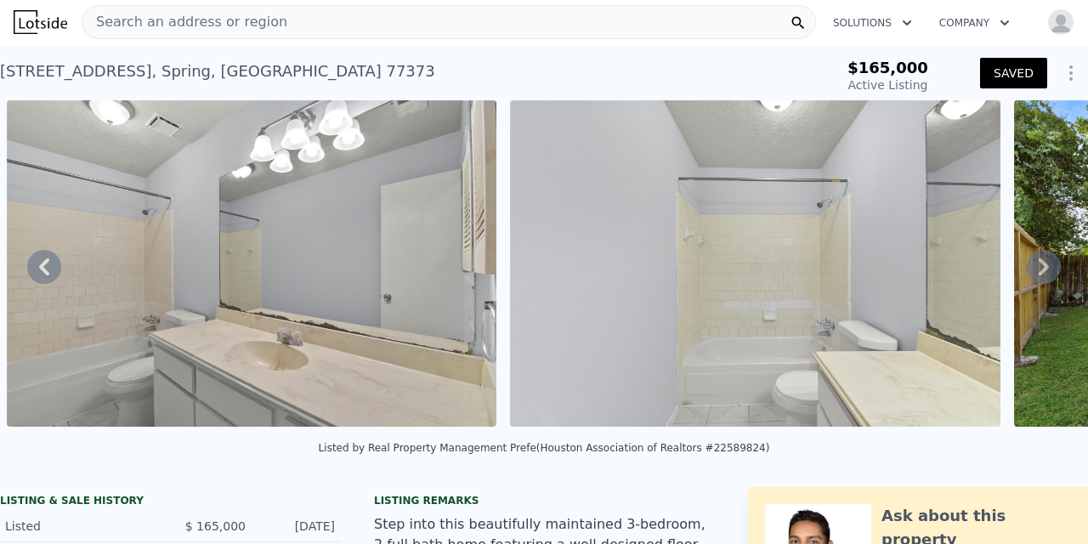
click at [1042, 269] on icon at bounding box center [1043, 266] width 10 height 17
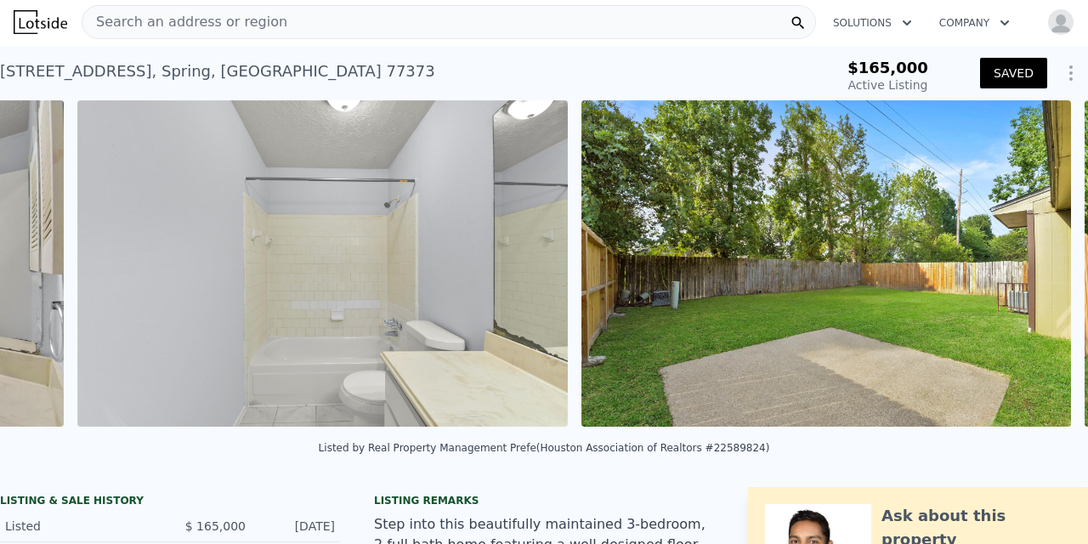
scroll to position [0, 12350]
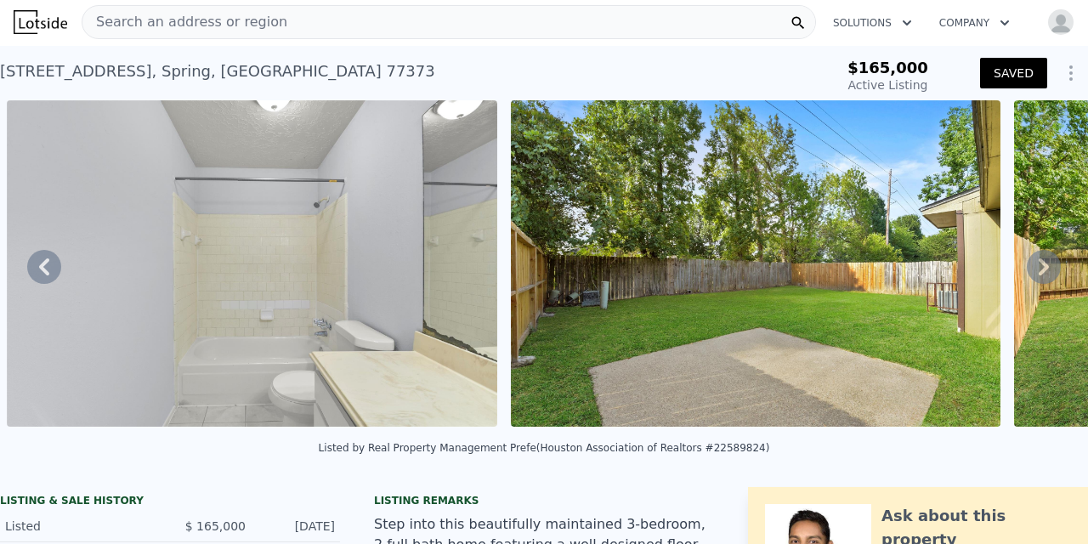
click at [1050, 260] on icon at bounding box center [1044, 267] width 34 height 34
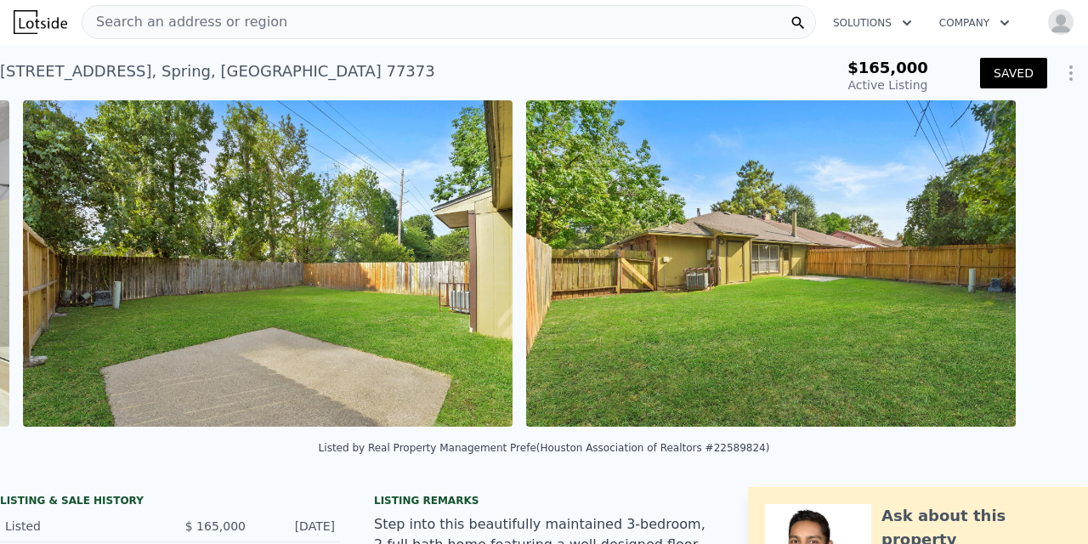
scroll to position [0, 12854]
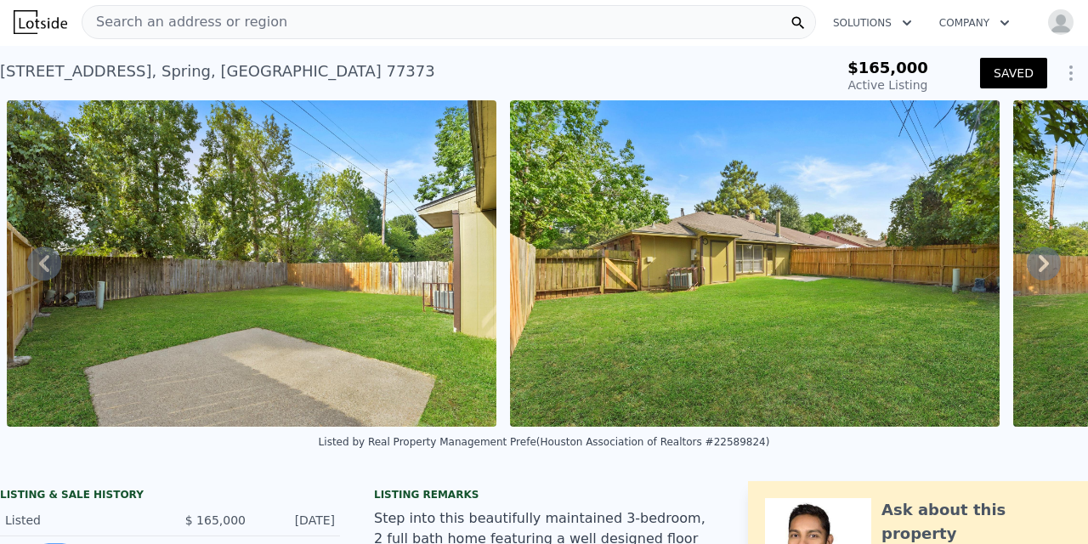
click at [1050, 261] on icon at bounding box center [1044, 263] width 34 height 34
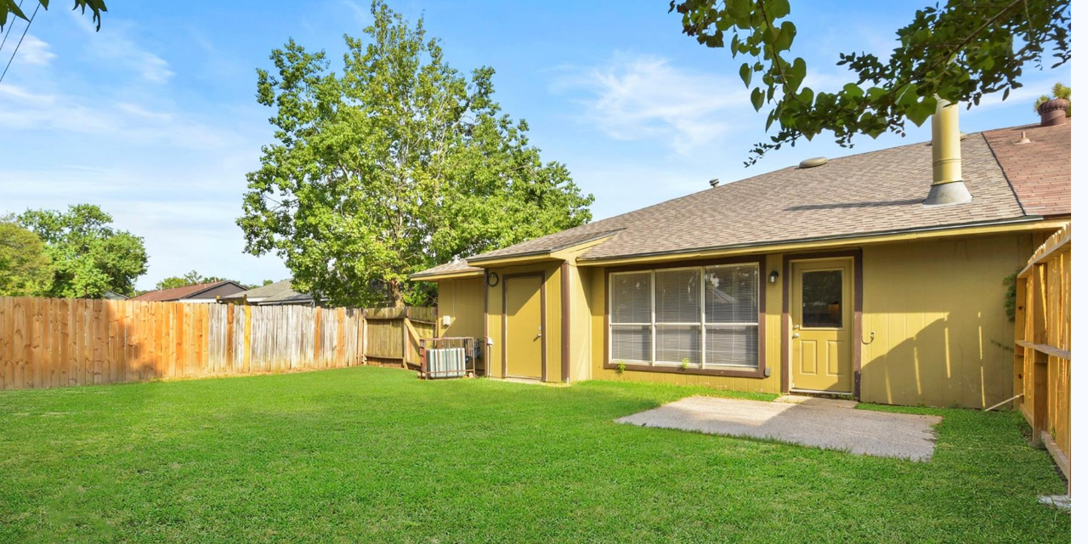
scroll to position [0, 0]
